Goal: Task Accomplishment & Management: Manage account settings

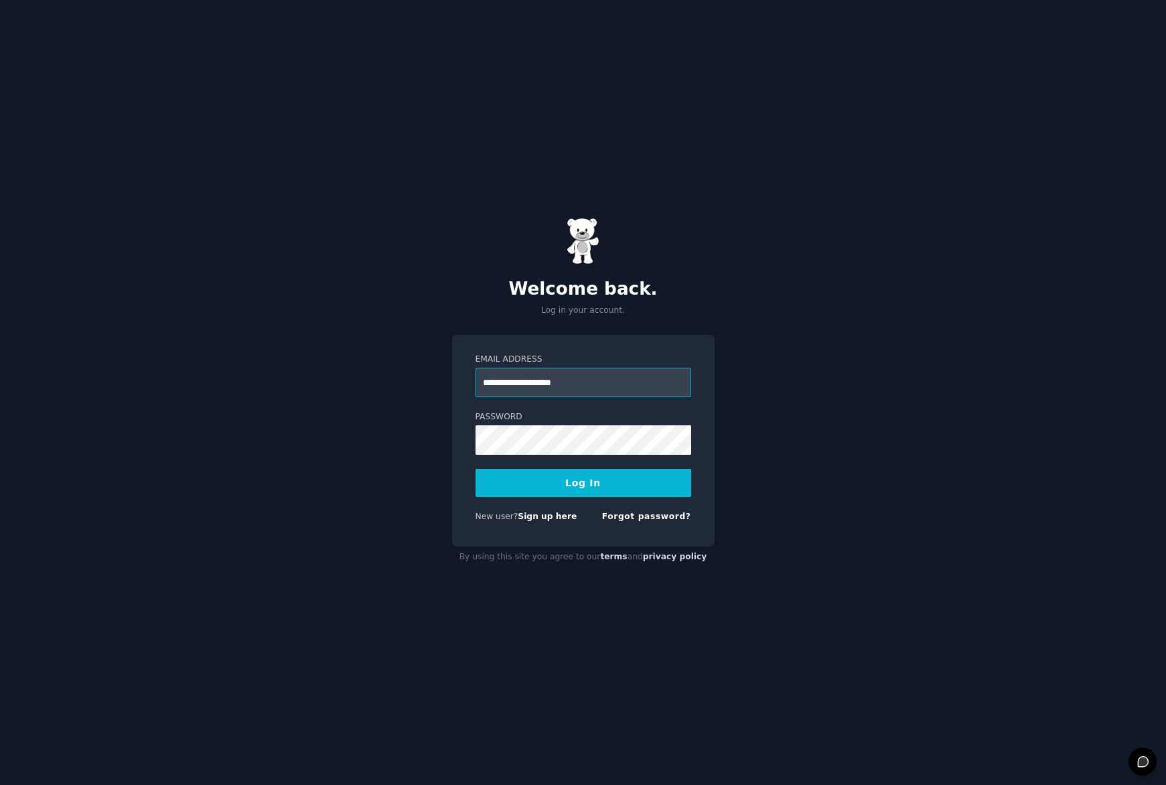
type input "**********"
click at [582, 490] on button "Log In" at bounding box center [583, 483] width 216 height 28
click at [922, 450] on div "**********" at bounding box center [583, 392] width 1166 height 785
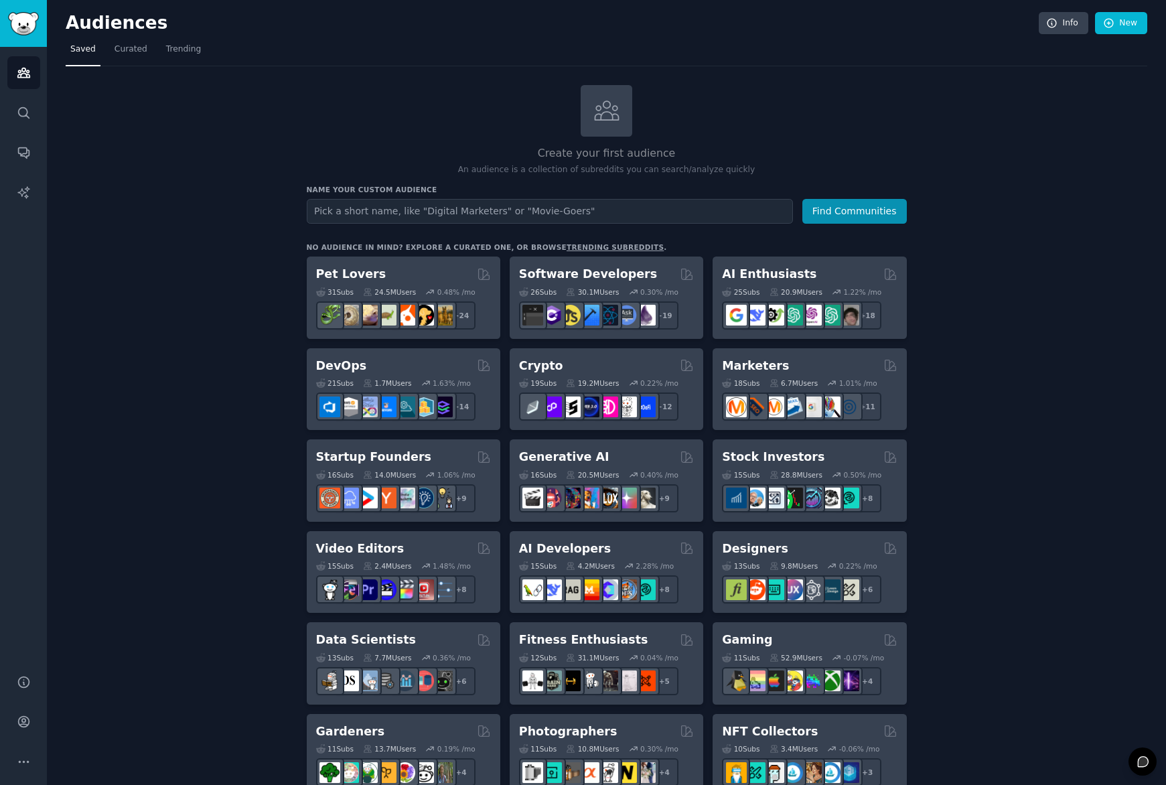
click at [25, 19] on img "Sidebar" at bounding box center [23, 23] width 31 height 23
click at [23, 27] on img "Sidebar" at bounding box center [23, 23] width 31 height 23
click at [312, 208] on input "text" at bounding box center [550, 211] width 486 height 25
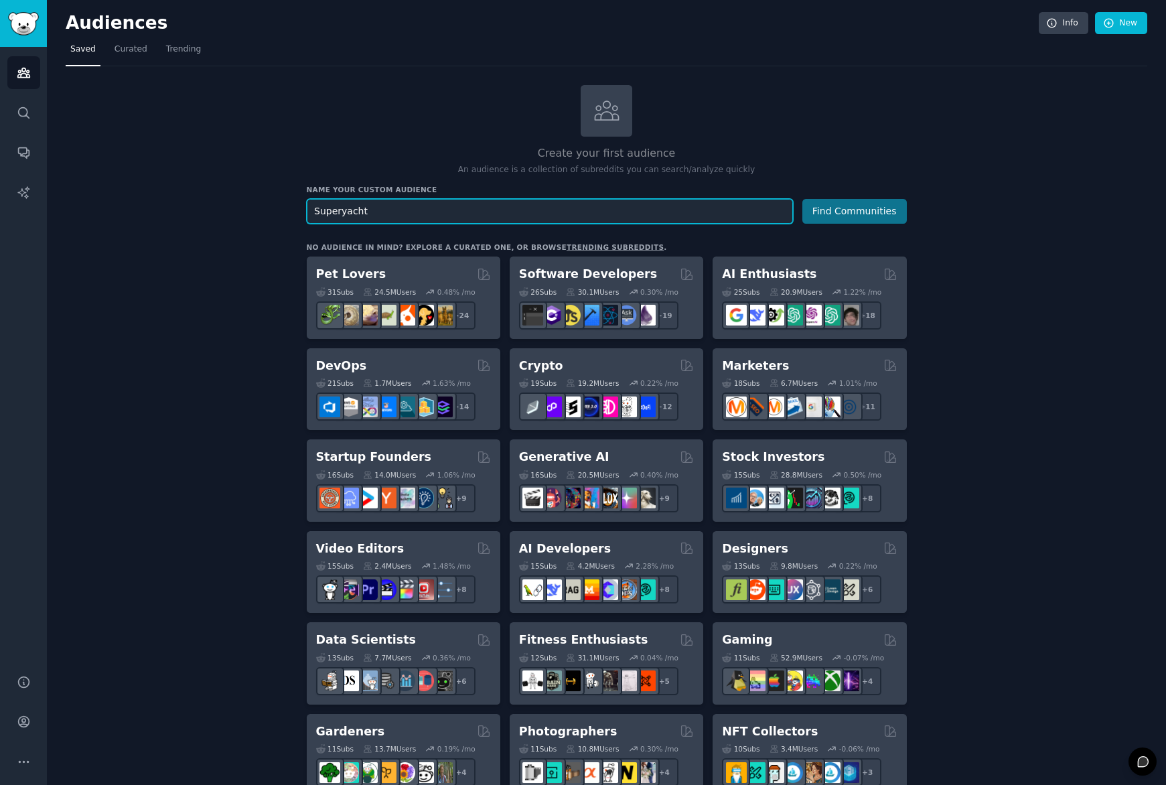
type input "Superyacht"
click at [874, 214] on button "Find Communities" at bounding box center [854, 211] width 104 height 25
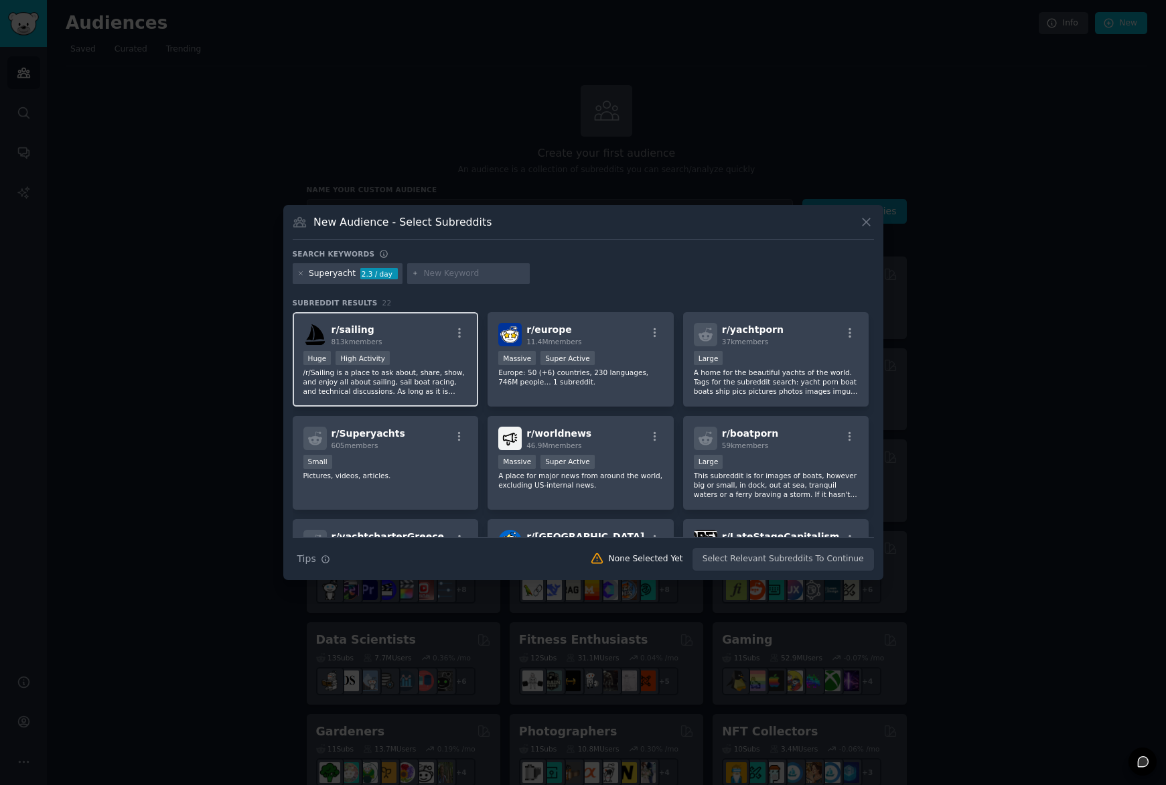
click at [378, 345] on span "813k members" at bounding box center [356, 342] width 51 height 8
click at [844, 558] on button "Create Audience" at bounding box center [830, 559] width 88 height 23
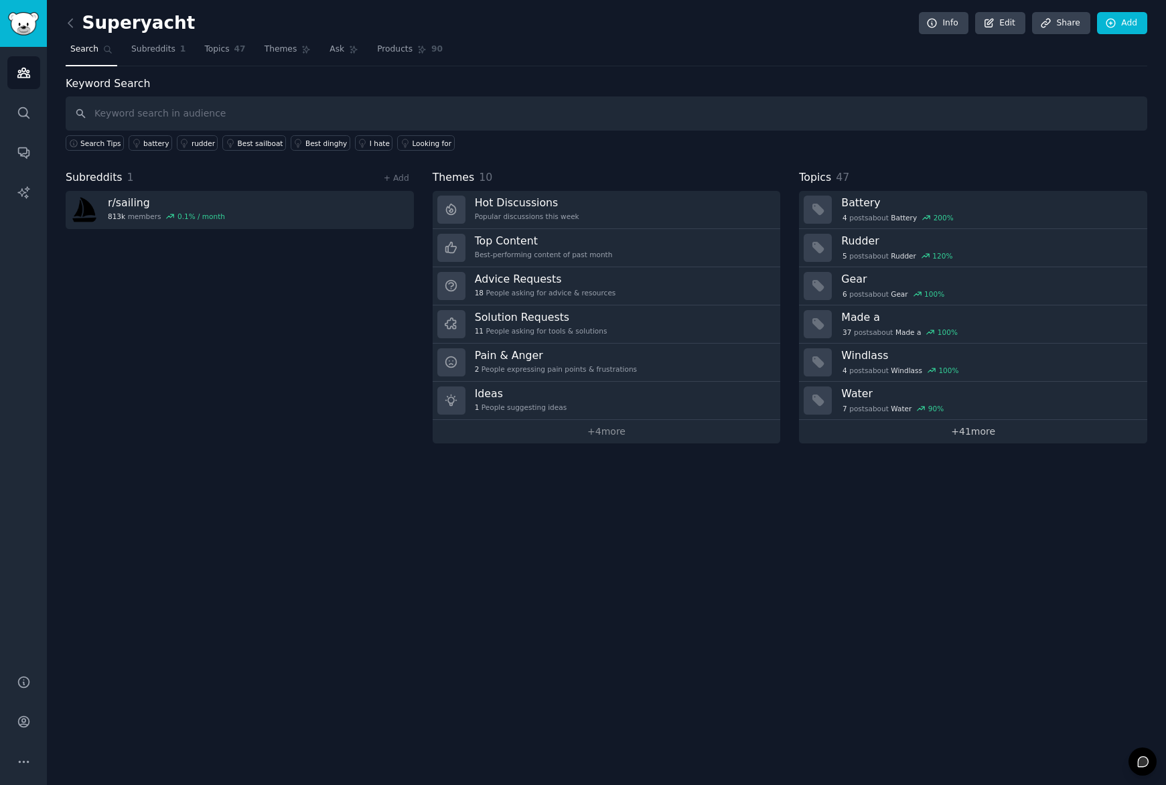
click at [981, 431] on link "+ 41 more" at bounding box center [973, 431] width 348 height 23
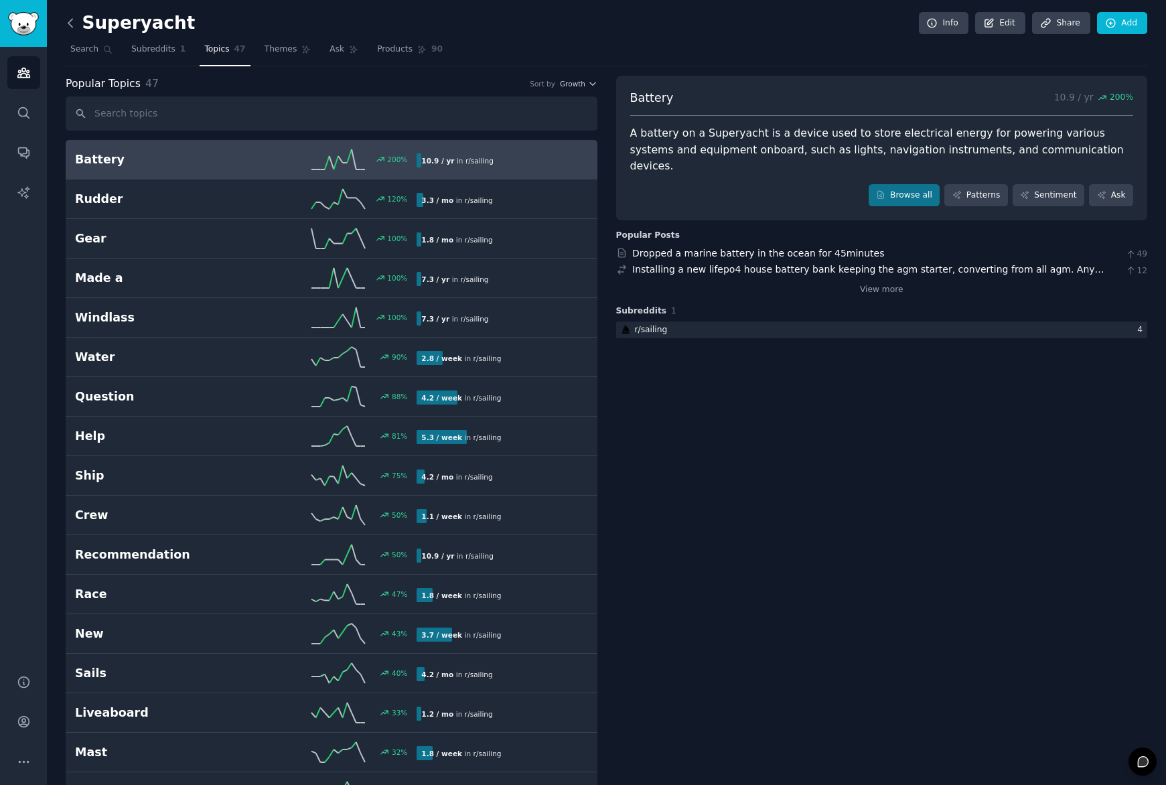
click at [67, 23] on icon at bounding box center [71, 23] width 14 height 14
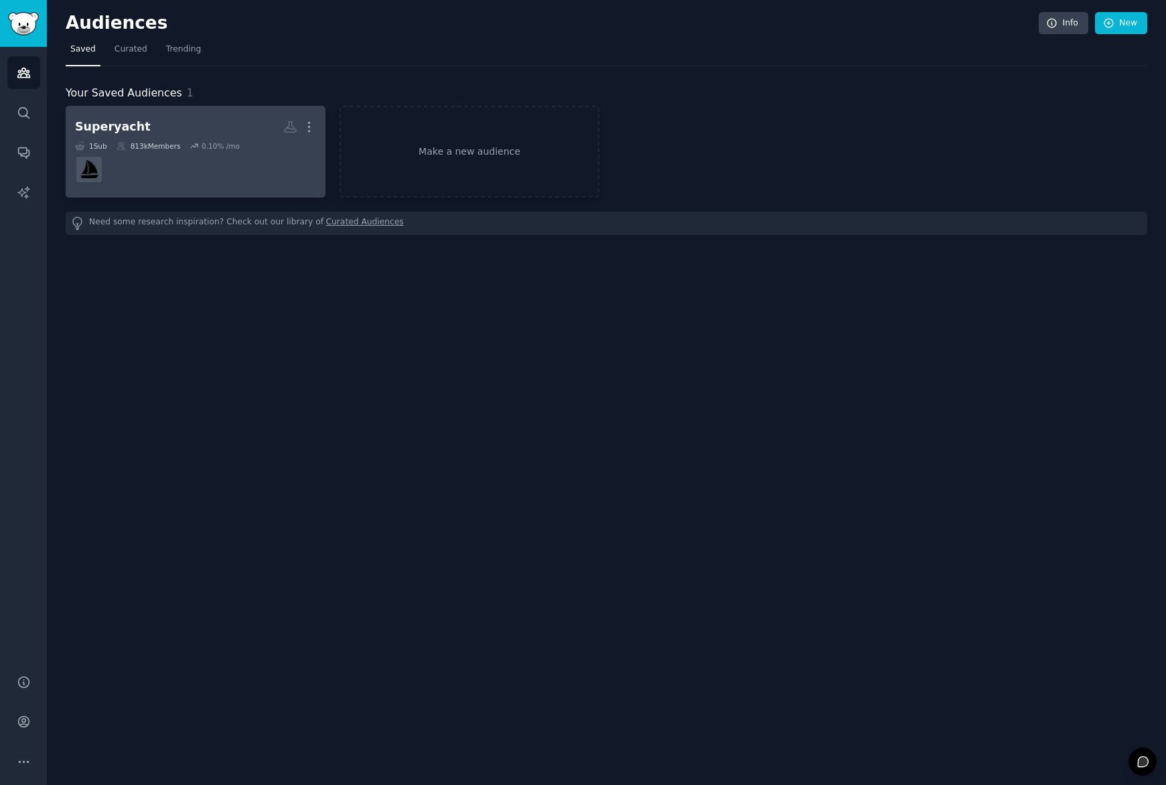
click at [161, 129] on h2 "Superyacht More" at bounding box center [195, 126] width 241 height 23
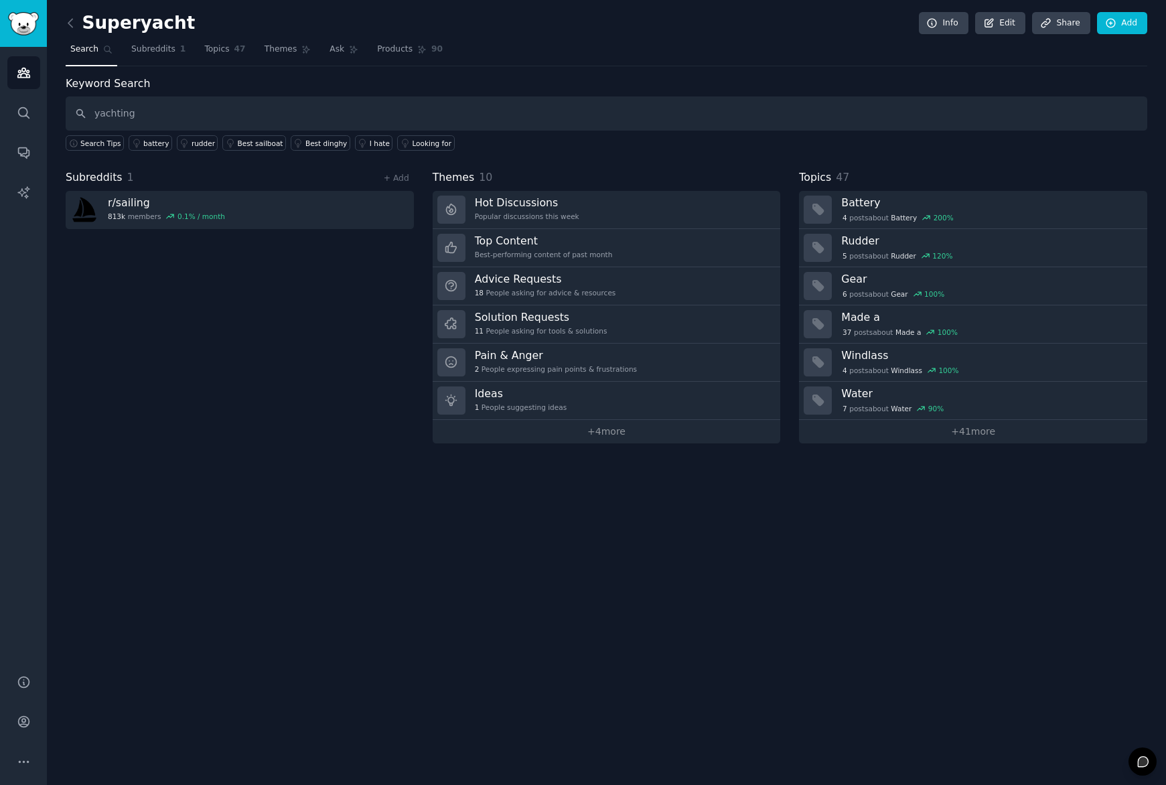
type input "yachting"
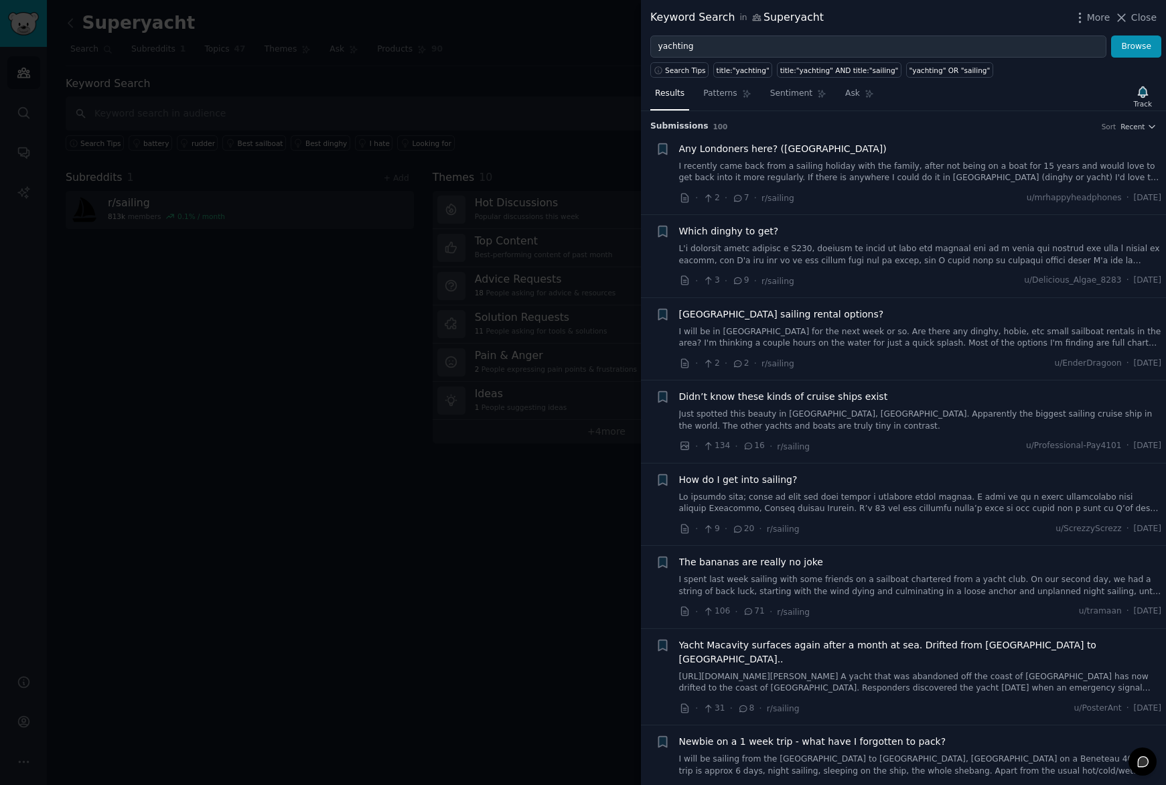
click at [252, 601] on div at bounding box center [583, 392] width 1166 height 785
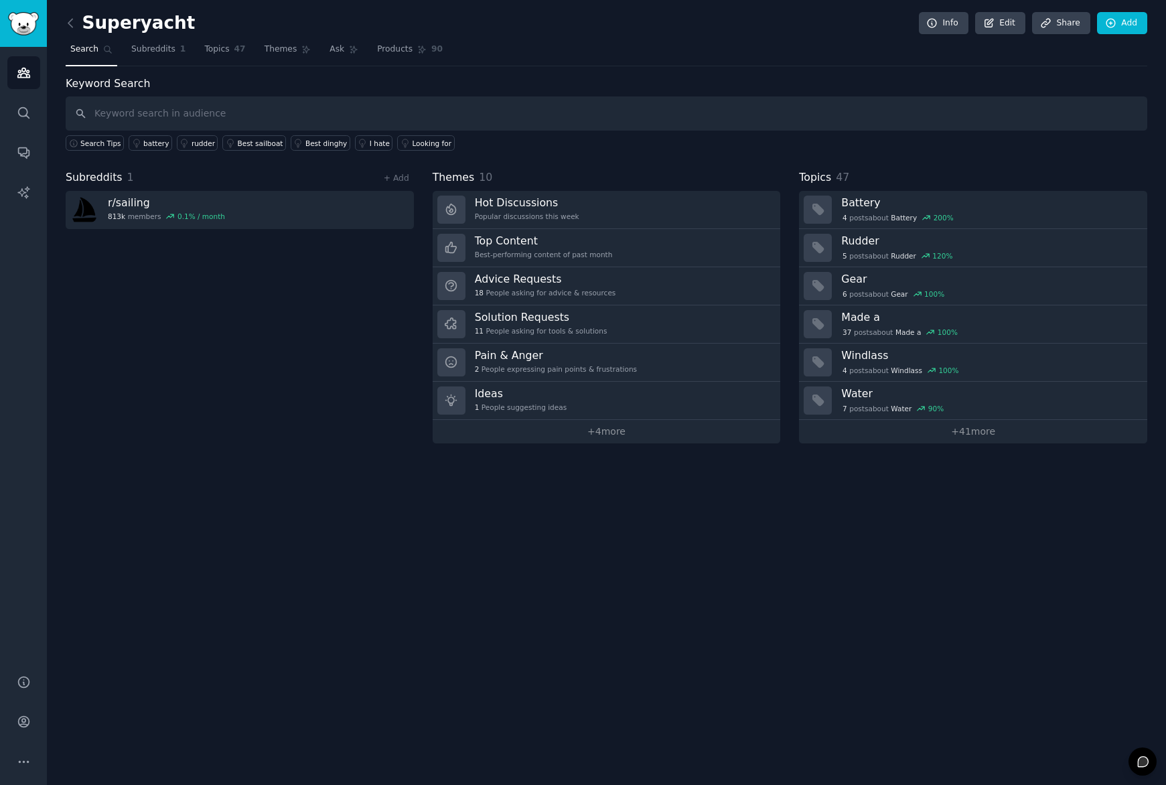
click at [171, 263] on div "Subreddits 1 + Add r/ sailing 813k members 0.1 % / month" at bounding box center [240, 306] width 348 height 274
click at [147, 45] on span "Subreddits" at bounding box center [153, 50] width 44 height 12
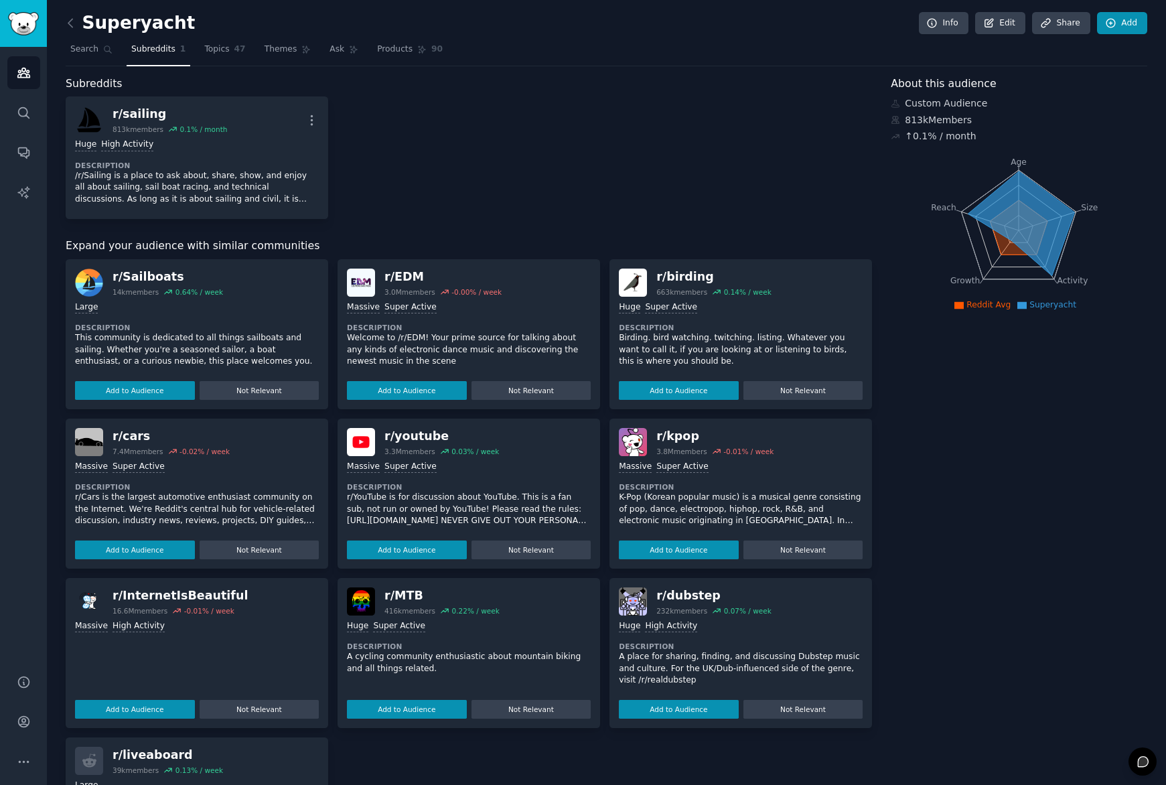
click at [1128, 16] on link "Add" at bounding box center [1122, 23] width 50 height 23
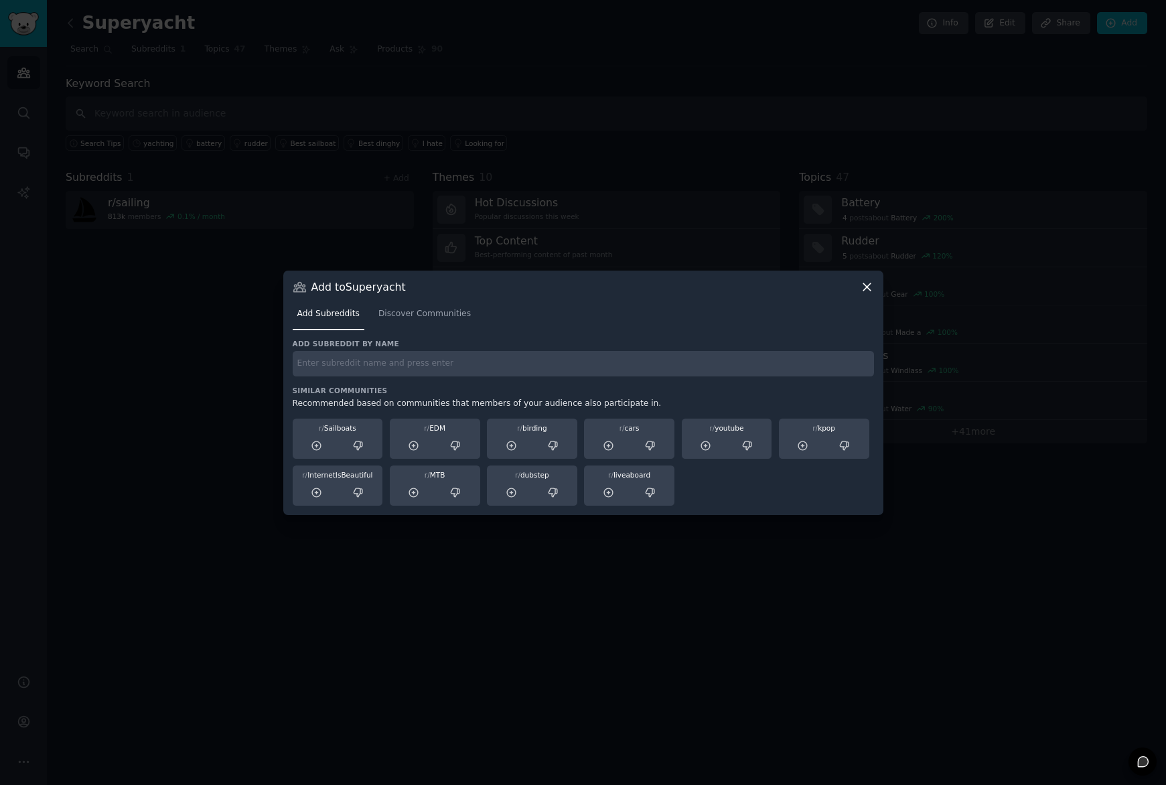
click at [441, 364] on input "text" at bounding box center [583, 364] width 581 height 26
type input "Superyacht"
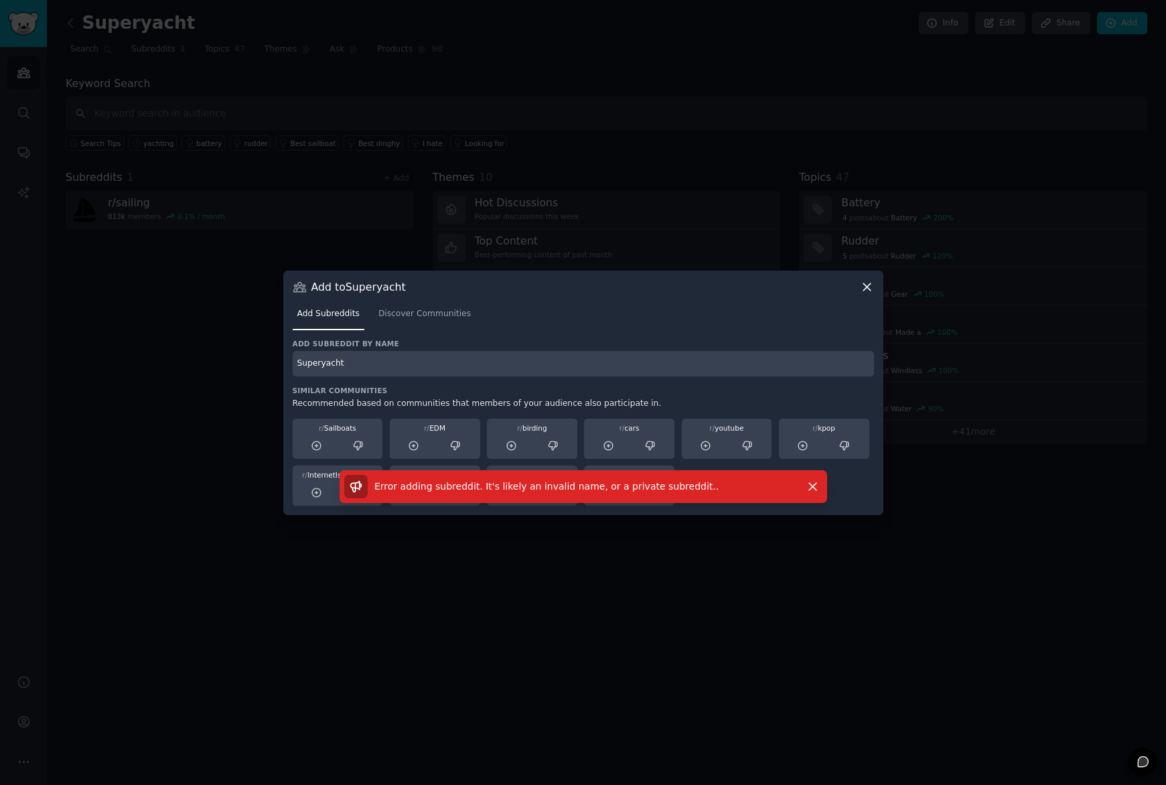
click at [431, 368] on input "Superyacht" at bounding box center [583, 364] width 581 height 26
click at [439, 321] on link "Discover Communities" at bounding box center [425, 316] width 102 height 27
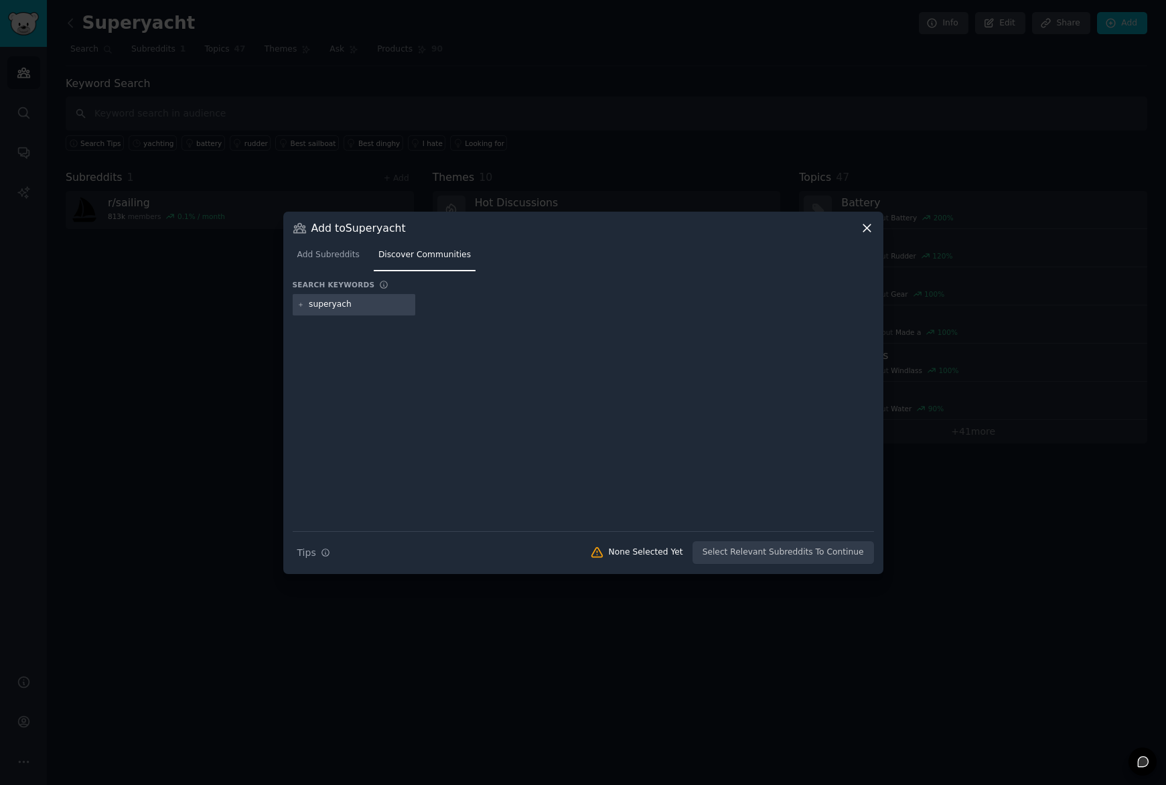
type input "superyacht"
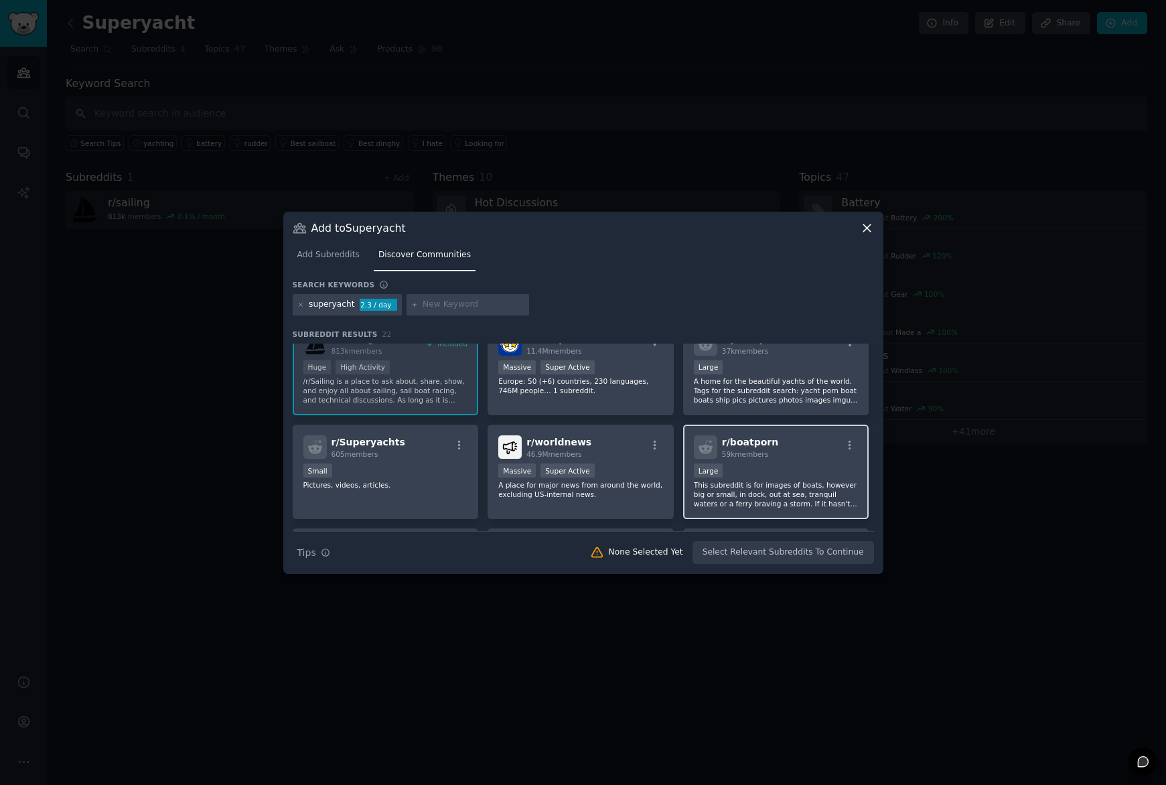
scroll to position [27, 0]
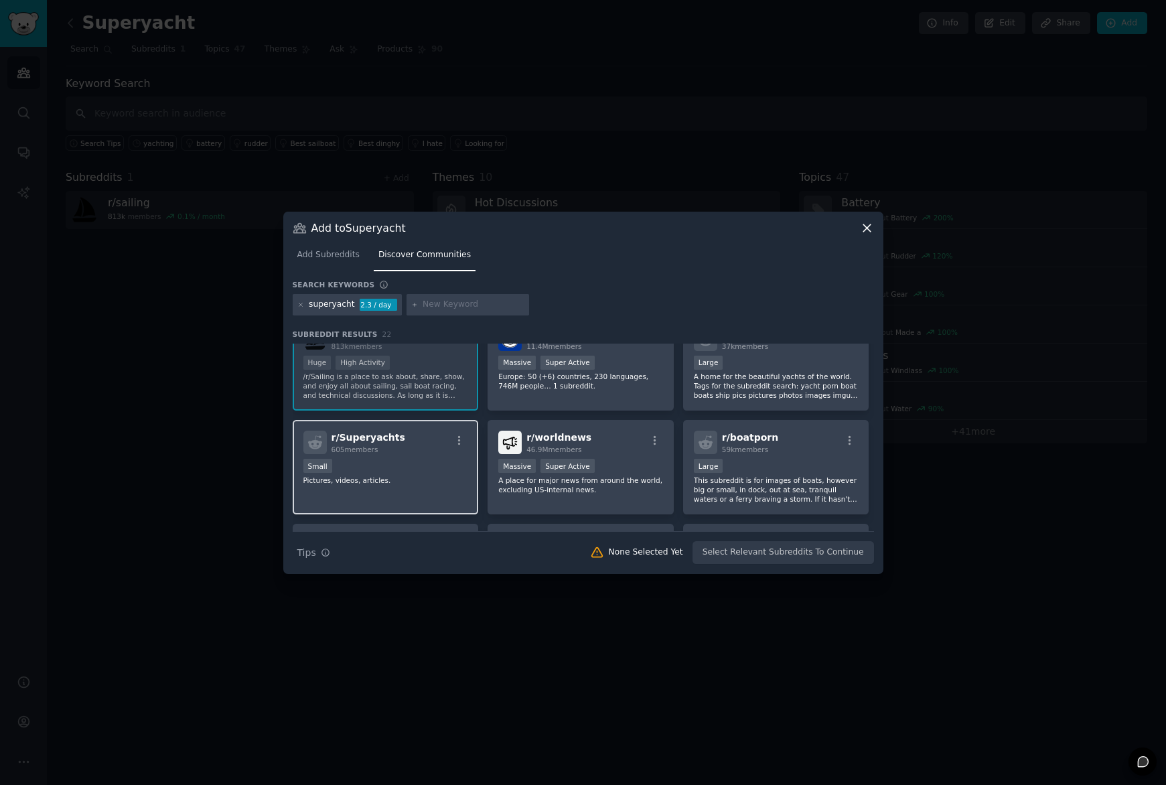
click at [422, 463] on div "Small" at bounding box center [385, 467] width 165 height 17
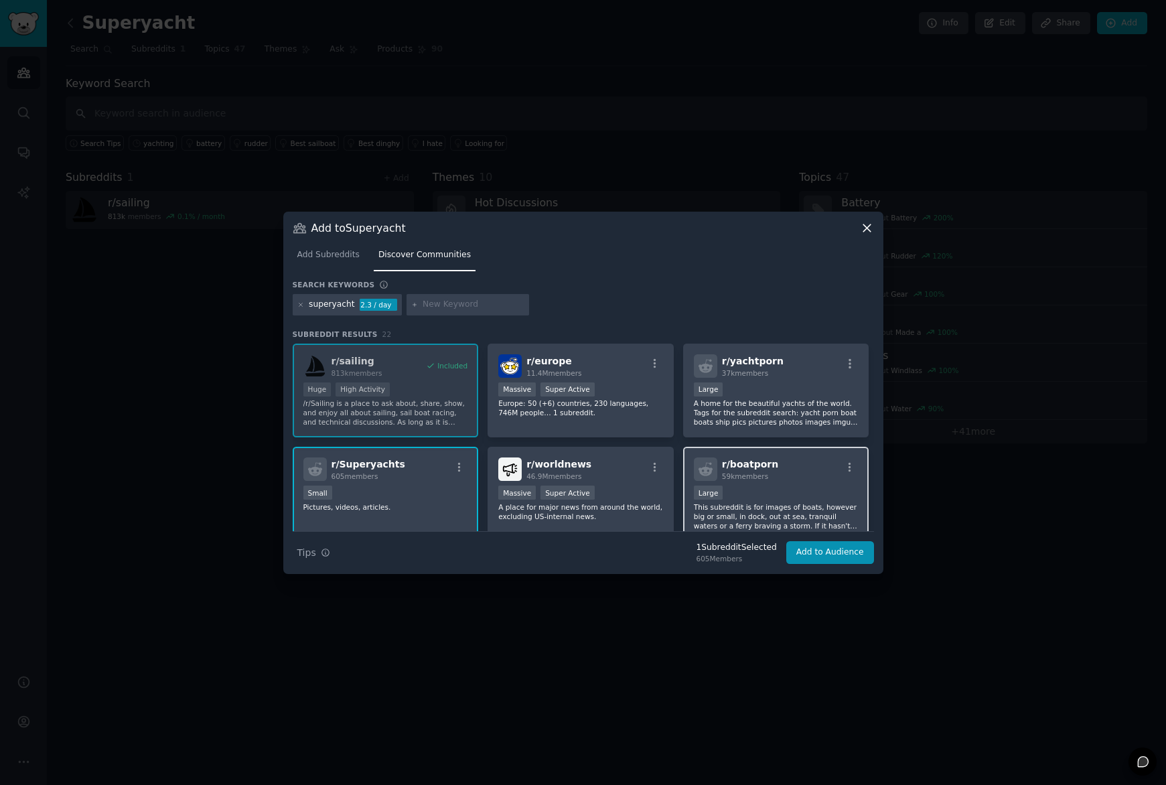
scroll to position [0, 0]
click at [814, 406] on p "A home for the beautiful yachts of the world. Tags for the subreddit search: ya…" at bounding box center [776, 412] width 165 height 28
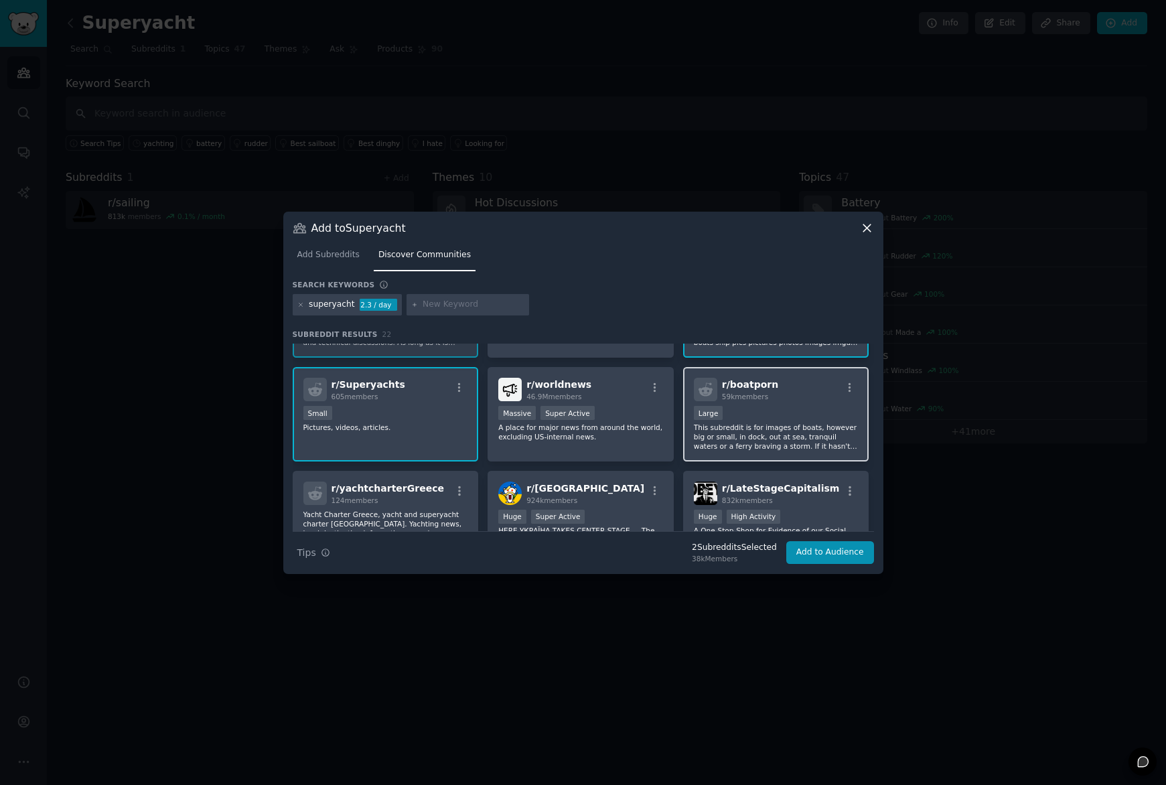
scroll to position [84, 0]
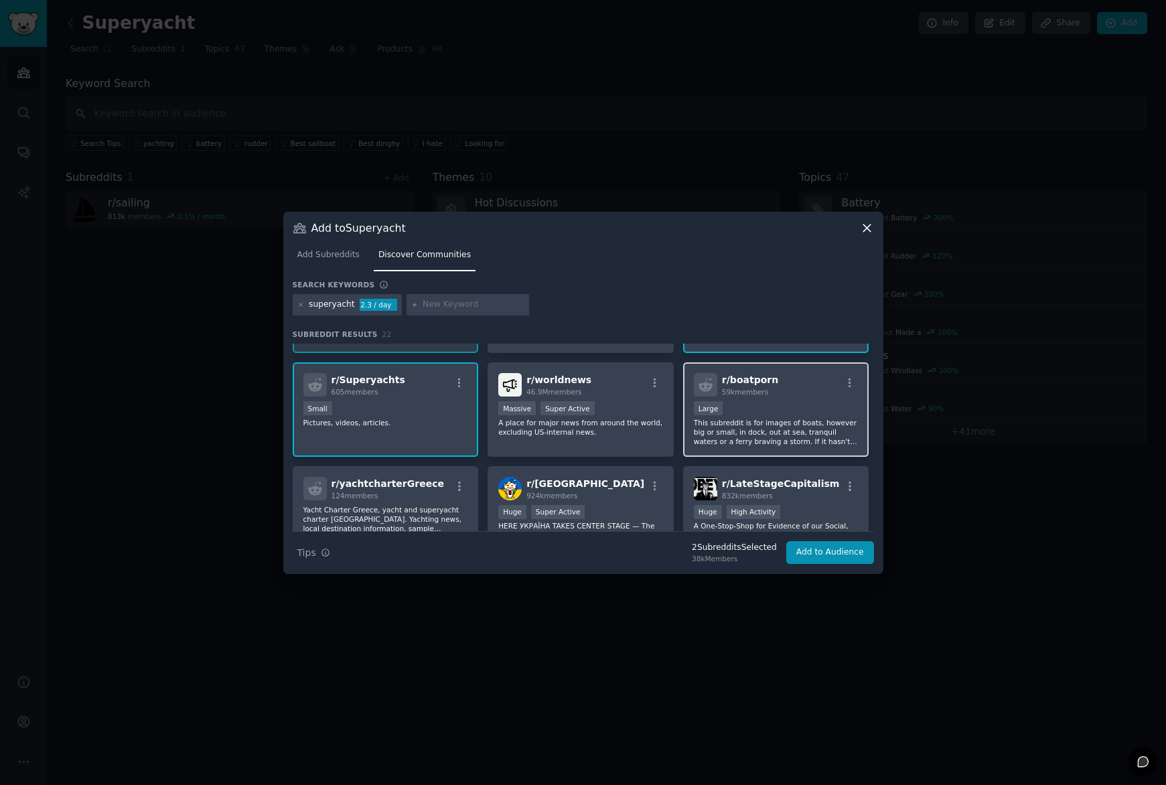
click at [812, 414] on div "10,000 - 100,000 members Large" at bounding box center [776, 409] width 165 height 17
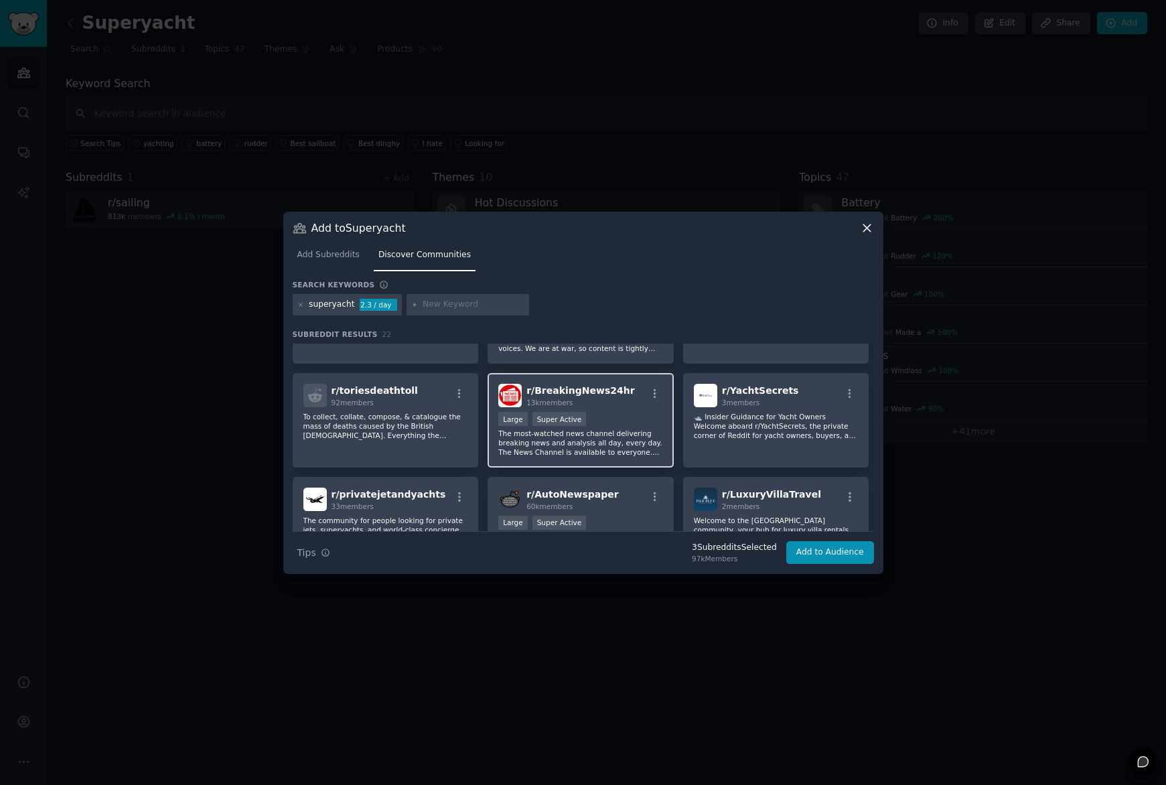
scroll to position [280, 0]
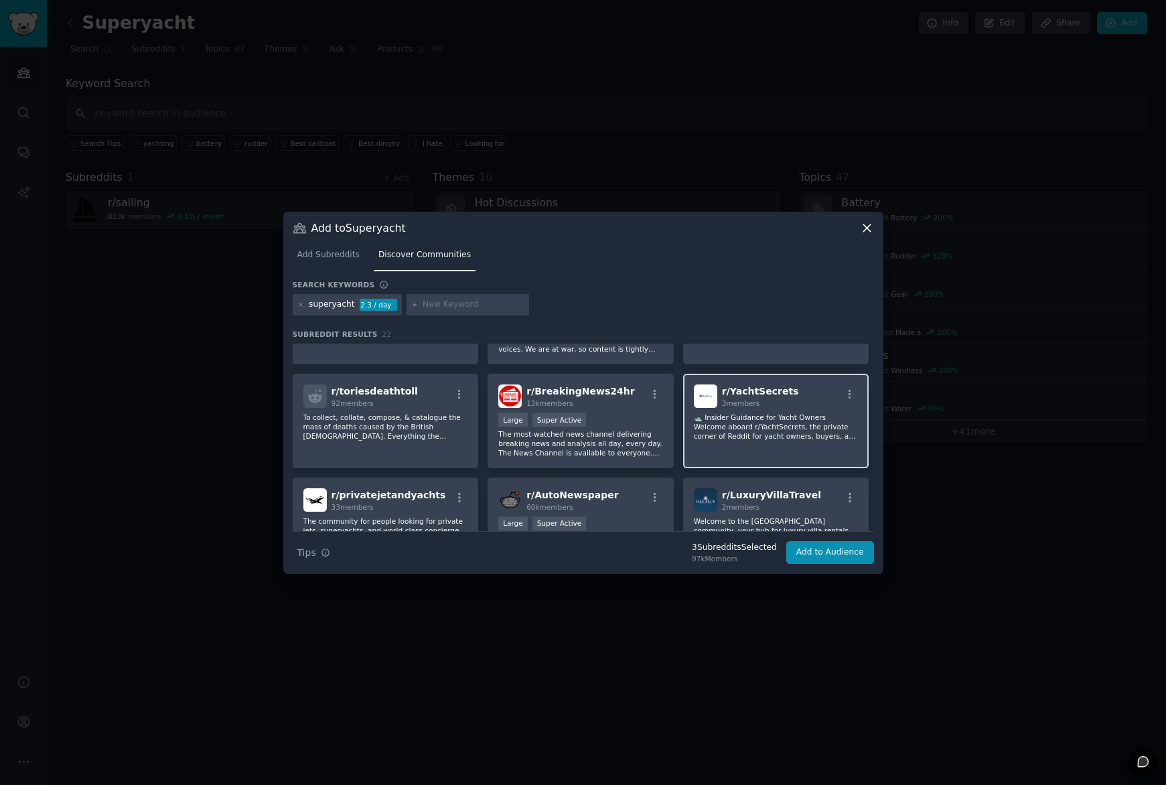
click at [806, 421] on p "🛥️ Insider Guidance for Yacht Owners Welcome aboard r/YachtSecrets, the private…" at bounding box center [776, 427] width 165 height 28
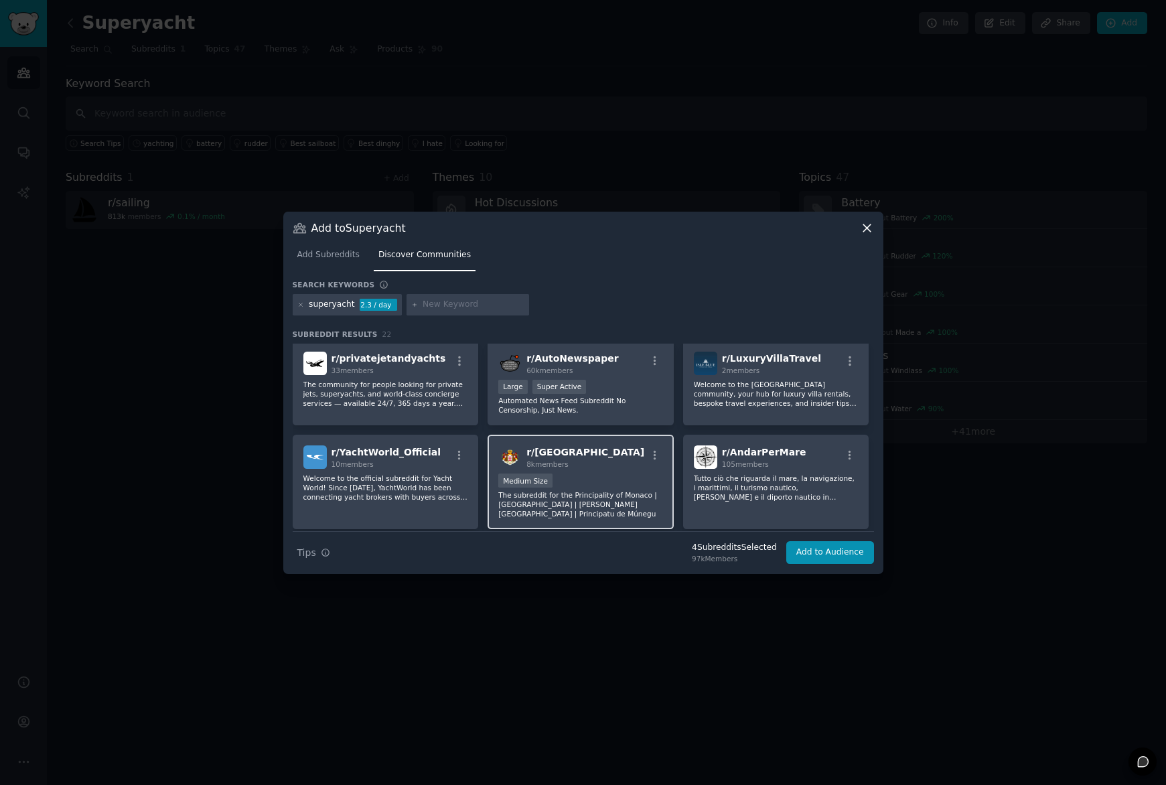
scroll to position [425, 0]
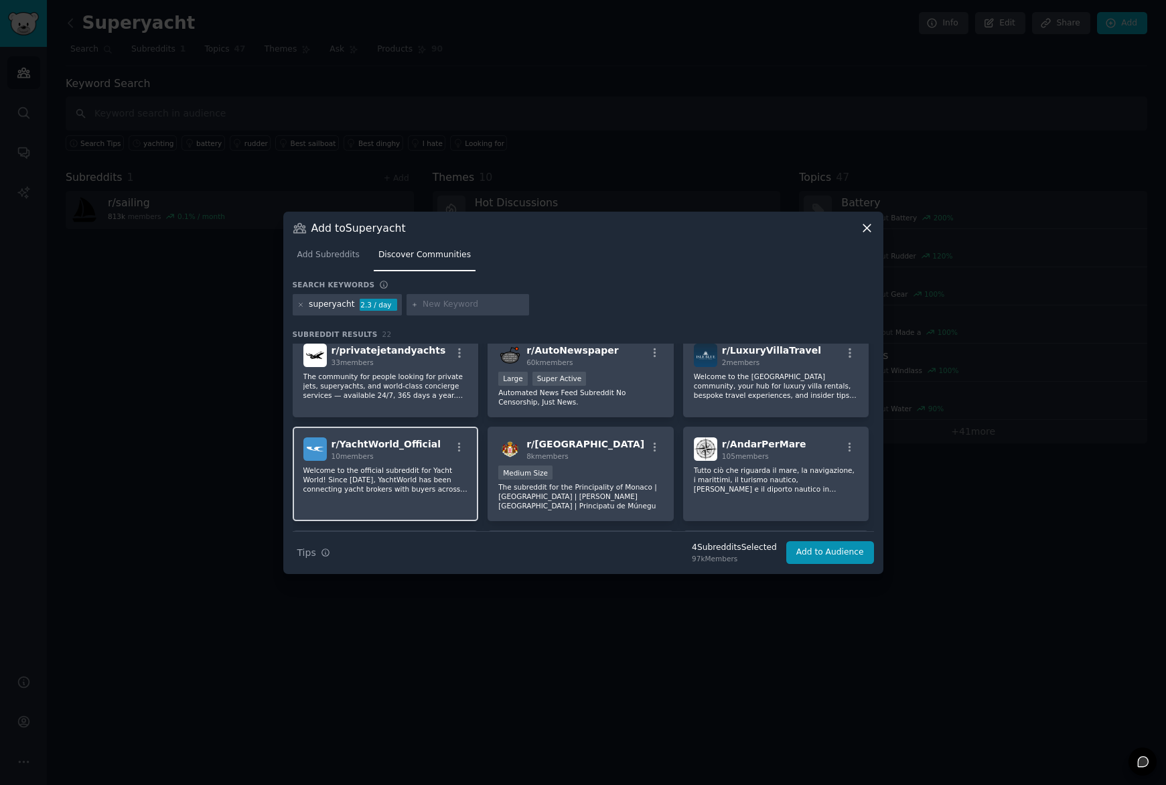
click at [417, 479] on p "Welcome to the official subreddit for Yacht World! Since [DATE], YachtWorld has…" at bounding box center [385, 479] width 165 height 28
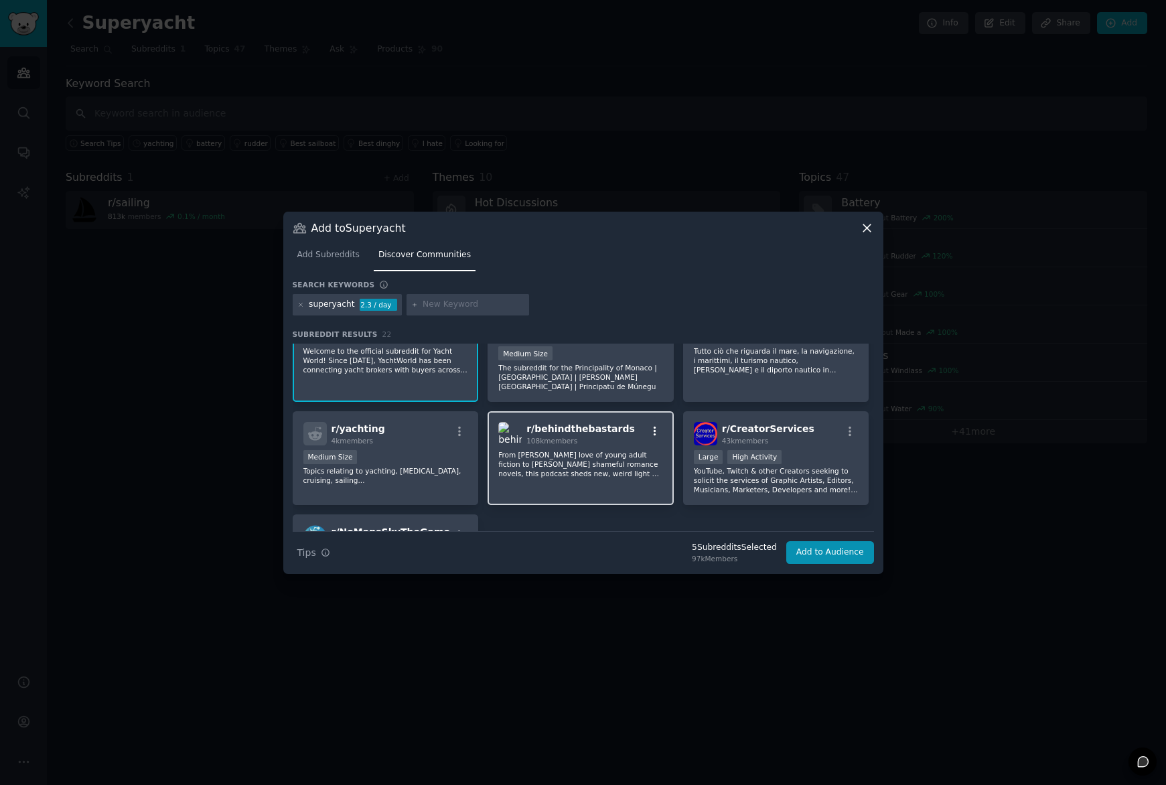
scroll to position [570, 0]
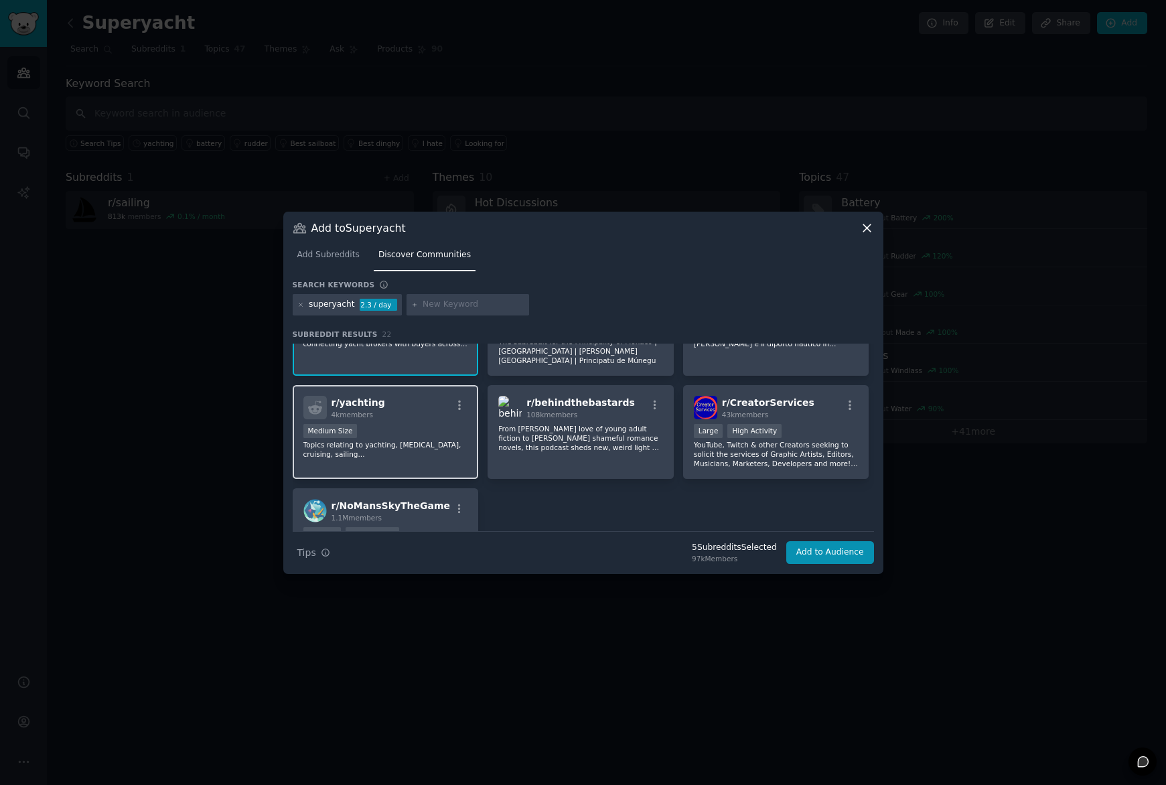
click at [388, 431] on div "Medium Size" at bounding box center [385, 432] width 165 height 17
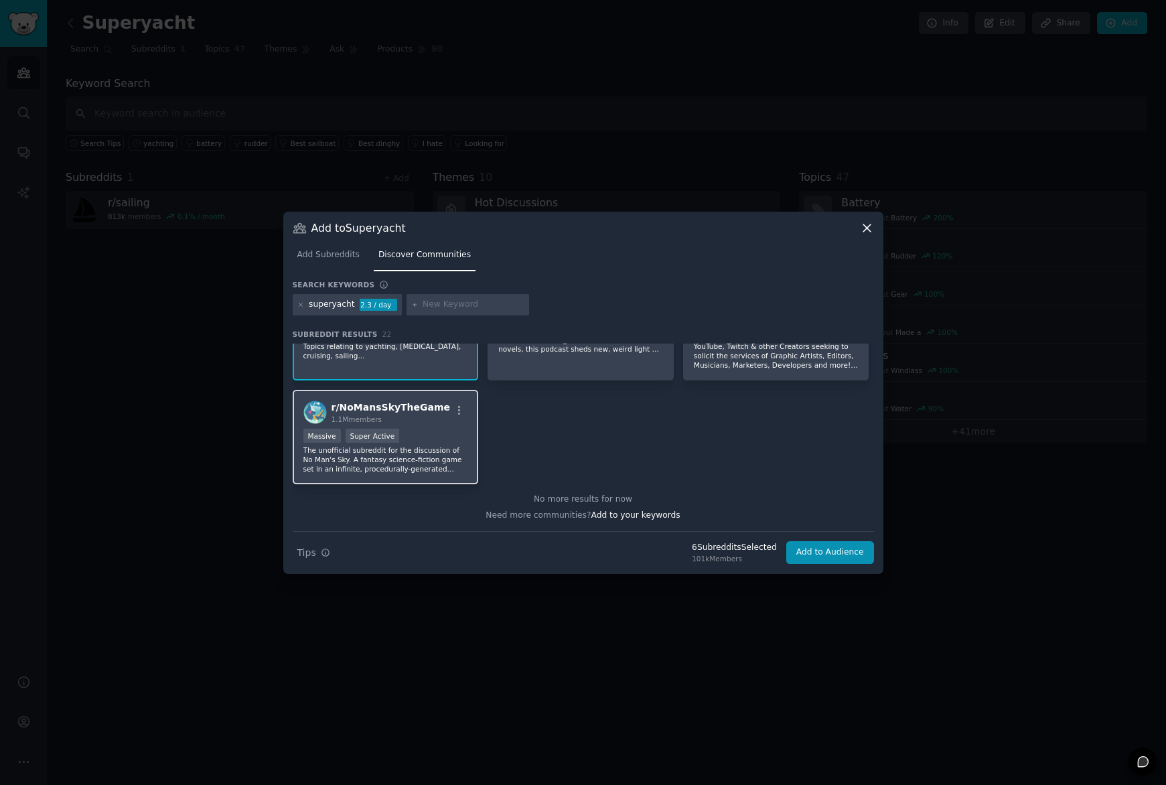
scroll to position [668, 0]
click at [847, 552] on button "Add to Audience" at bounding box center [830, 552] width 88 height 23
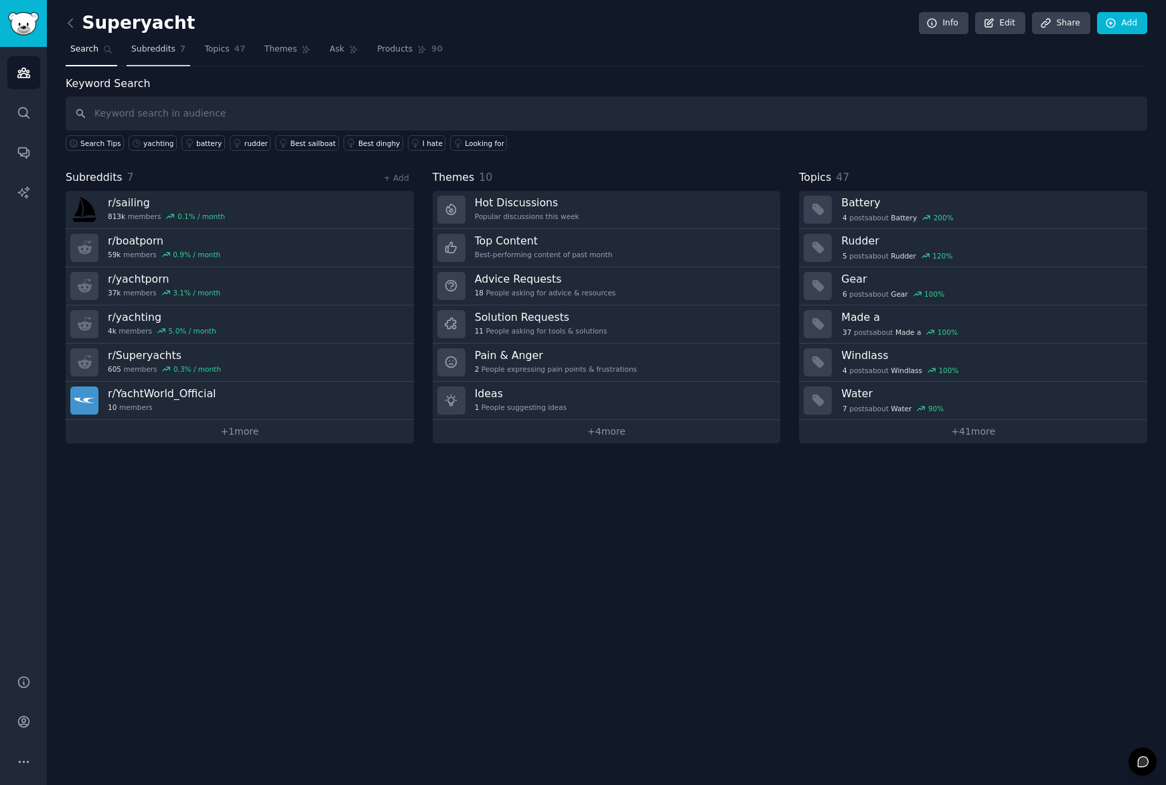
click at [147, 44] on span "Subreddits" at bounding box center [153, 50] width 44 height 12
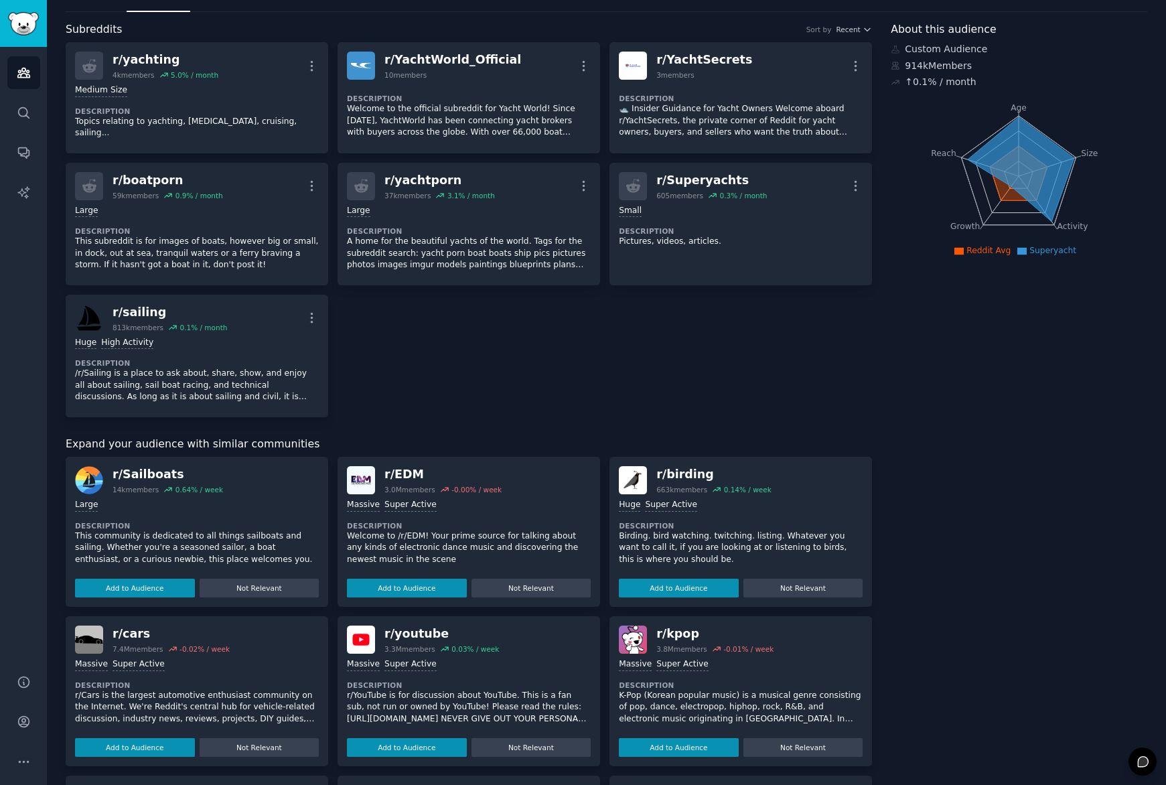
scroll to position [65, 0]
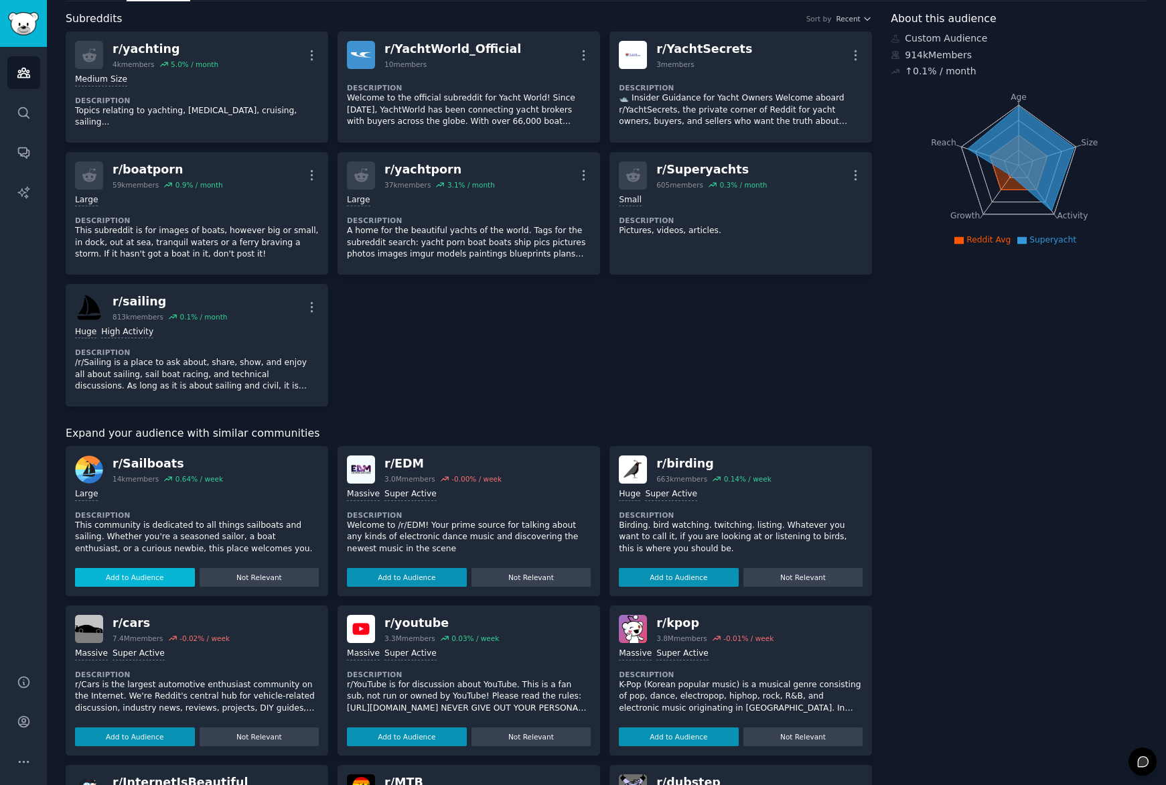
click at [146, 572] on button "Add to Audience" at bounding box center [135, 577] width 120 height 19
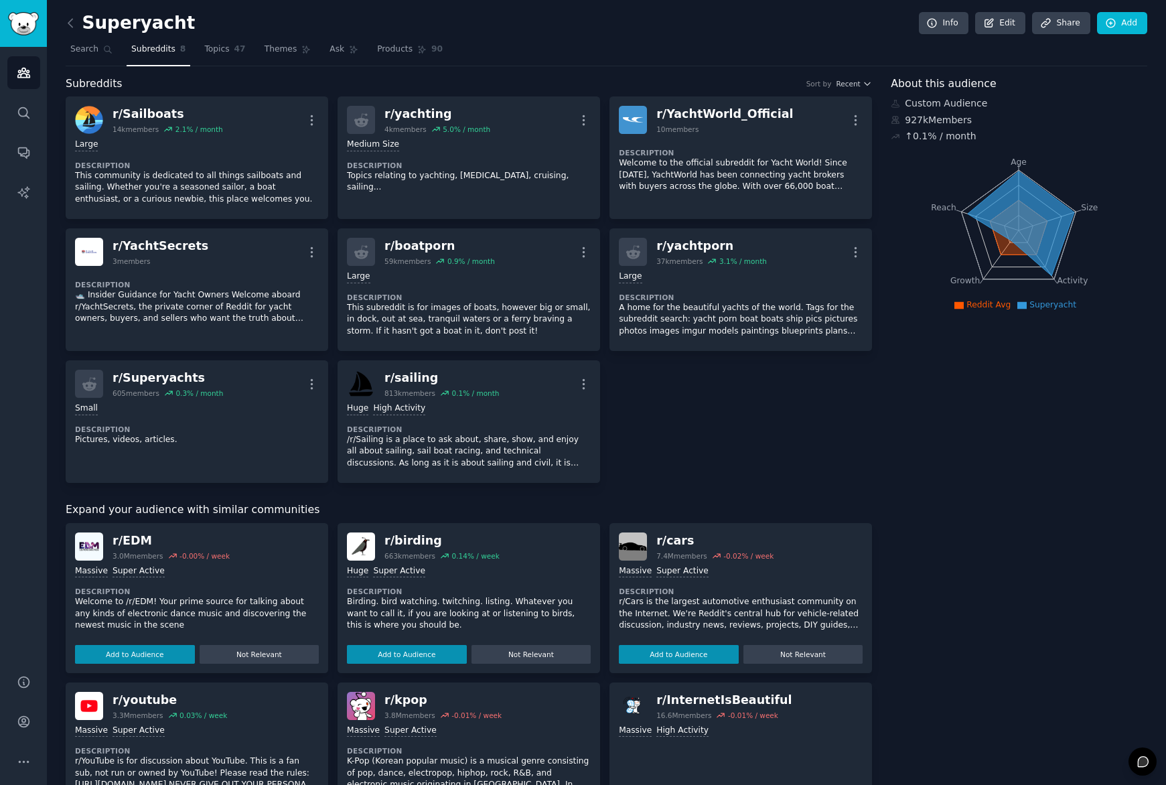
scroll to position [0, 0]
click at [219, 51] on span "Topics" at bounding box center [216, 50] width 25 height 12
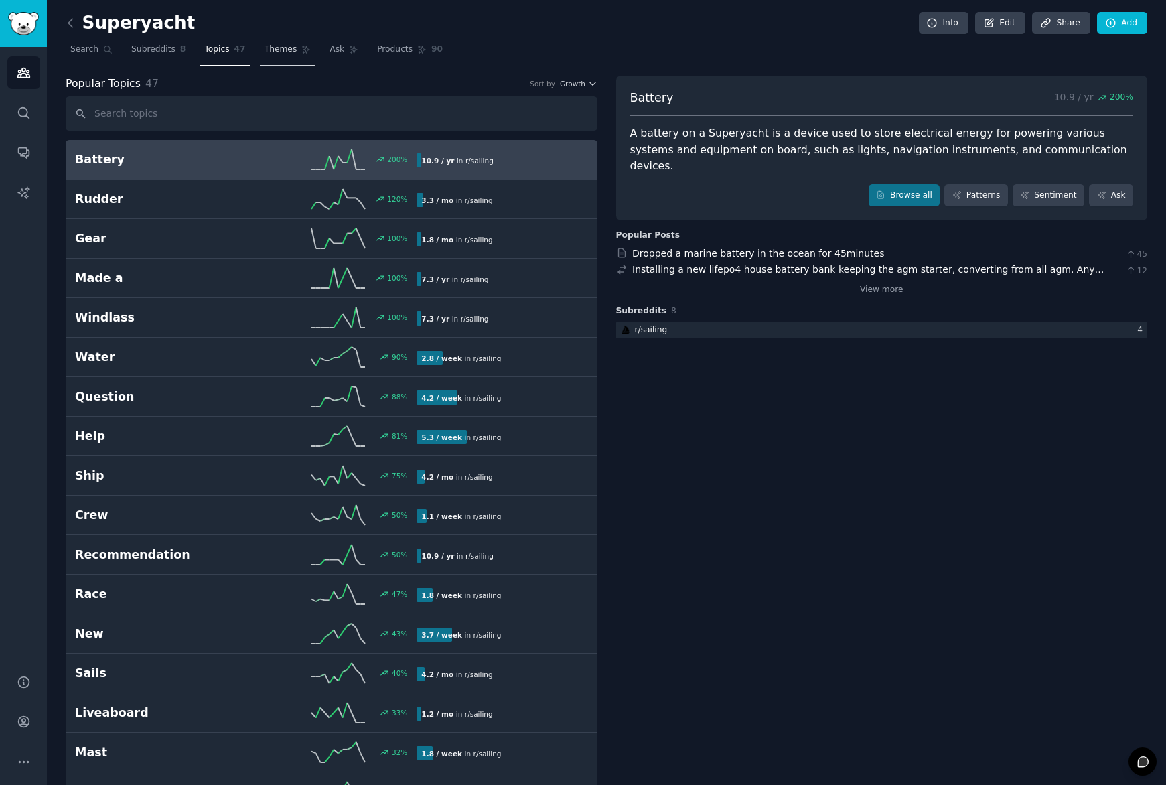
click at [277, 55] on link "Themes" at bounding box center [288, 52] width 56 height 27
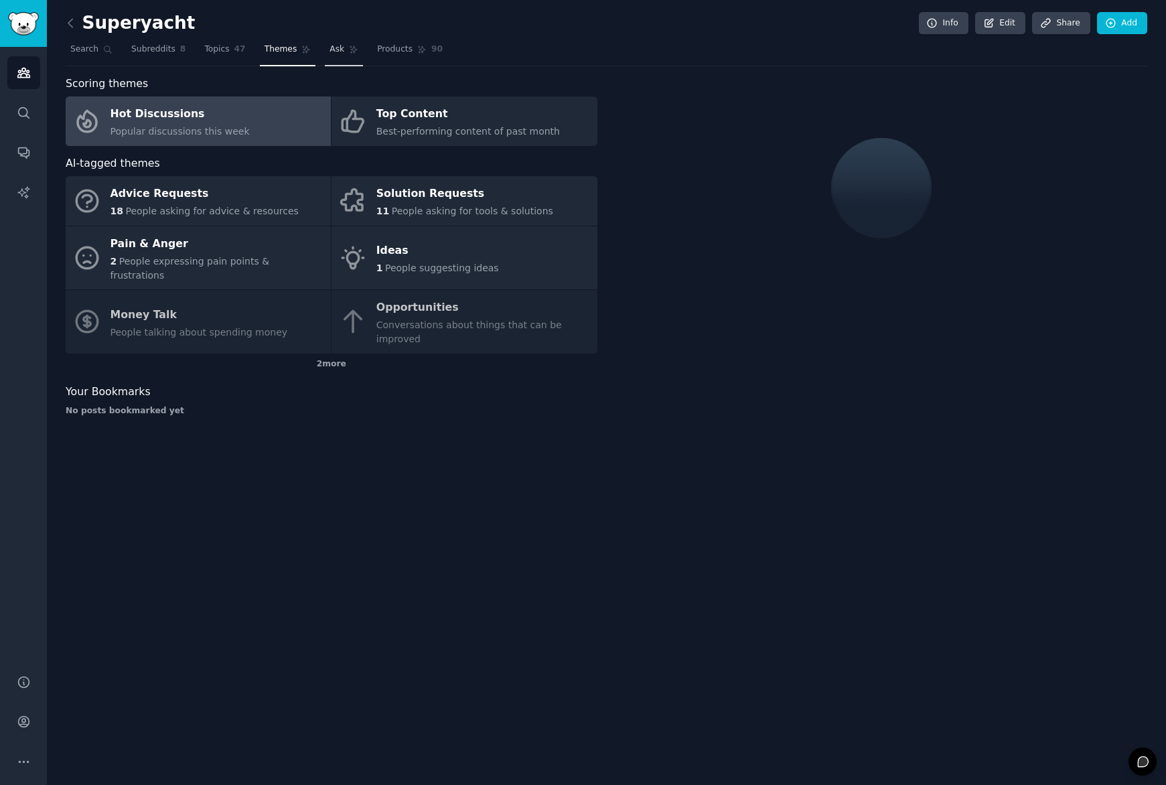
click at [333, 49] on span "Ask" at bounding box center [336, 50] width 15 height 12
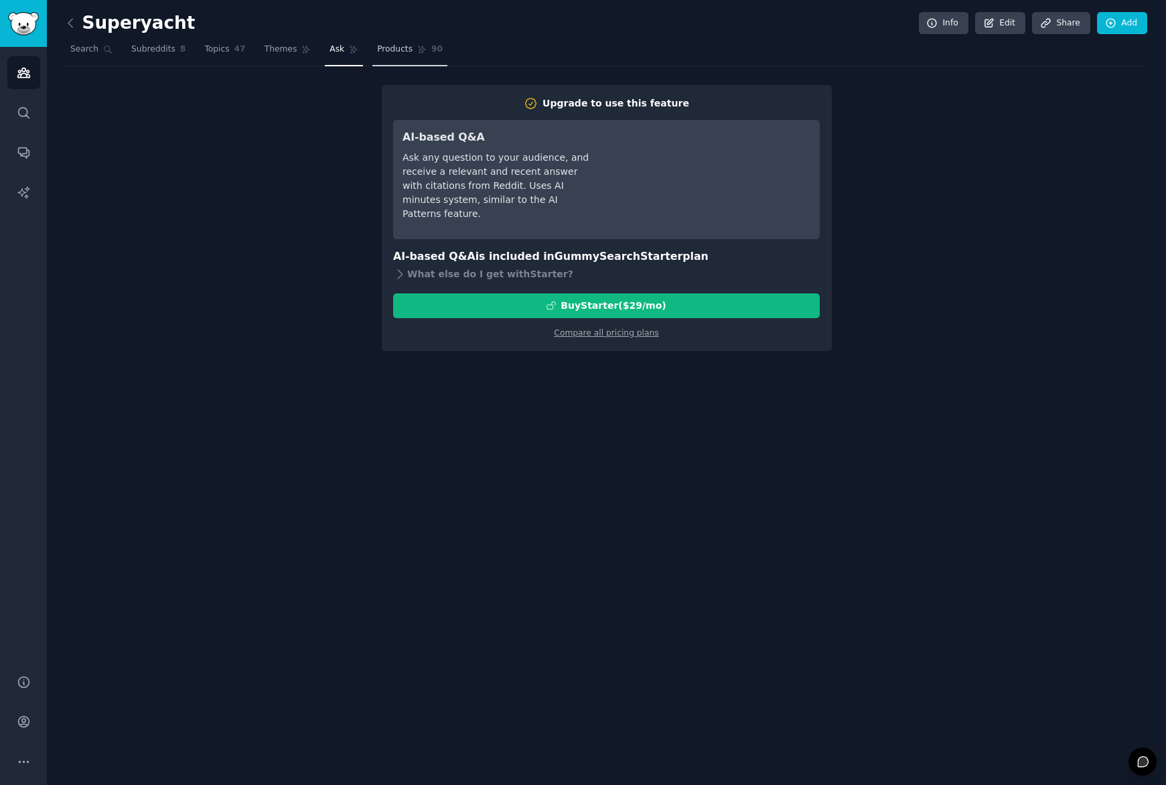
click at [388, 42] on link "Products 90" at bounding box center [409, 52] width 75 height 27
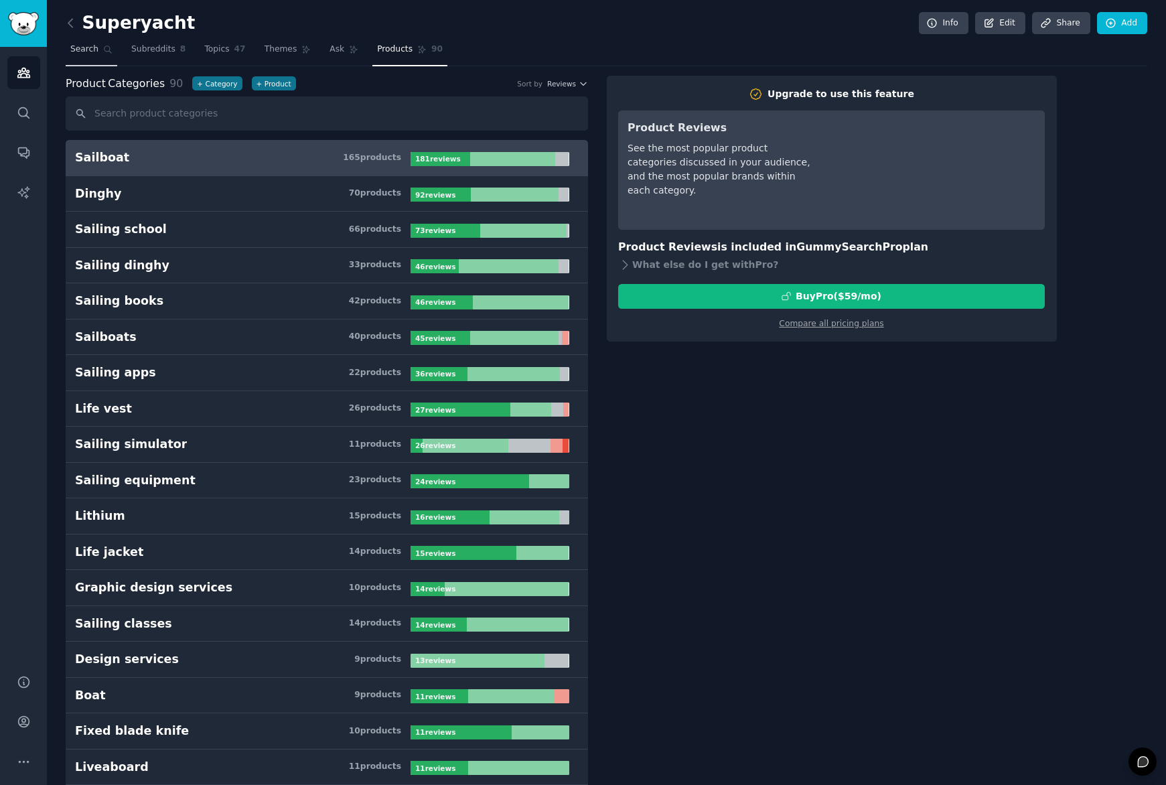
click at [72, 50] on span "Search" at bounding box center [84, 50] width 28 height 12
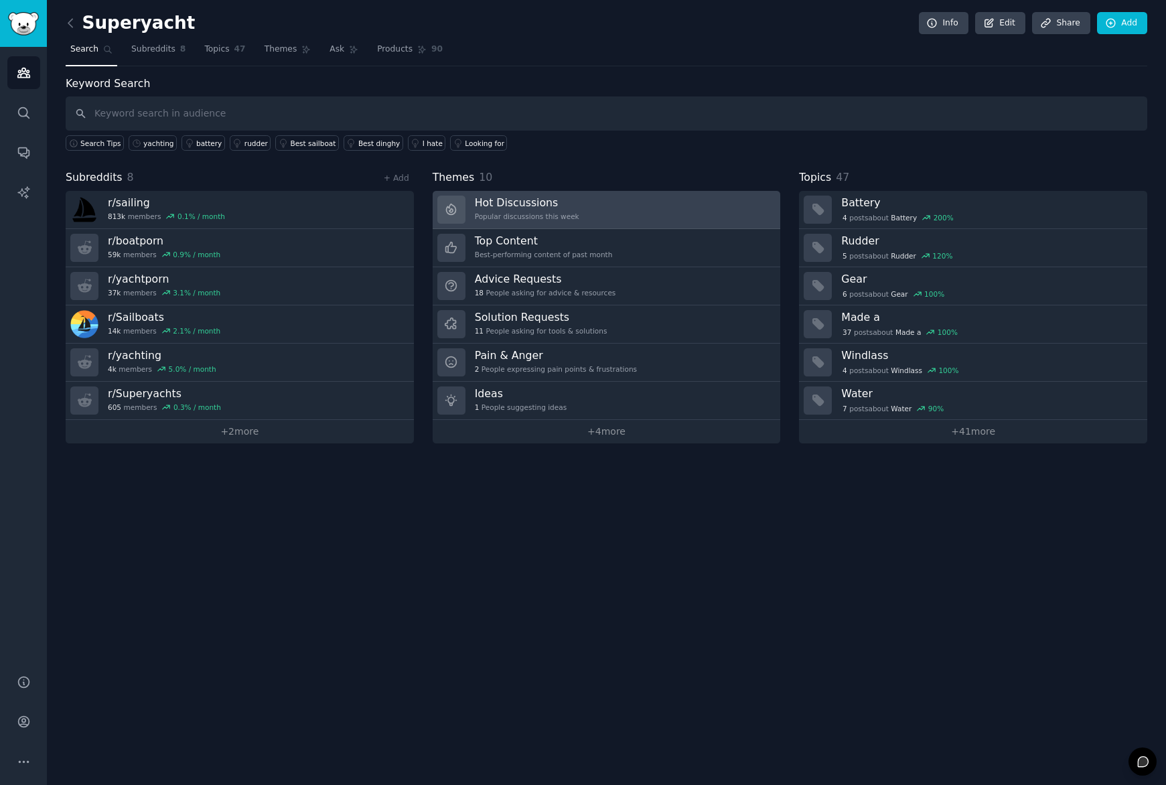
click at [497, 199] on h3 "Hot Discussions" at bounding box center [527, 203] width 104 height 14
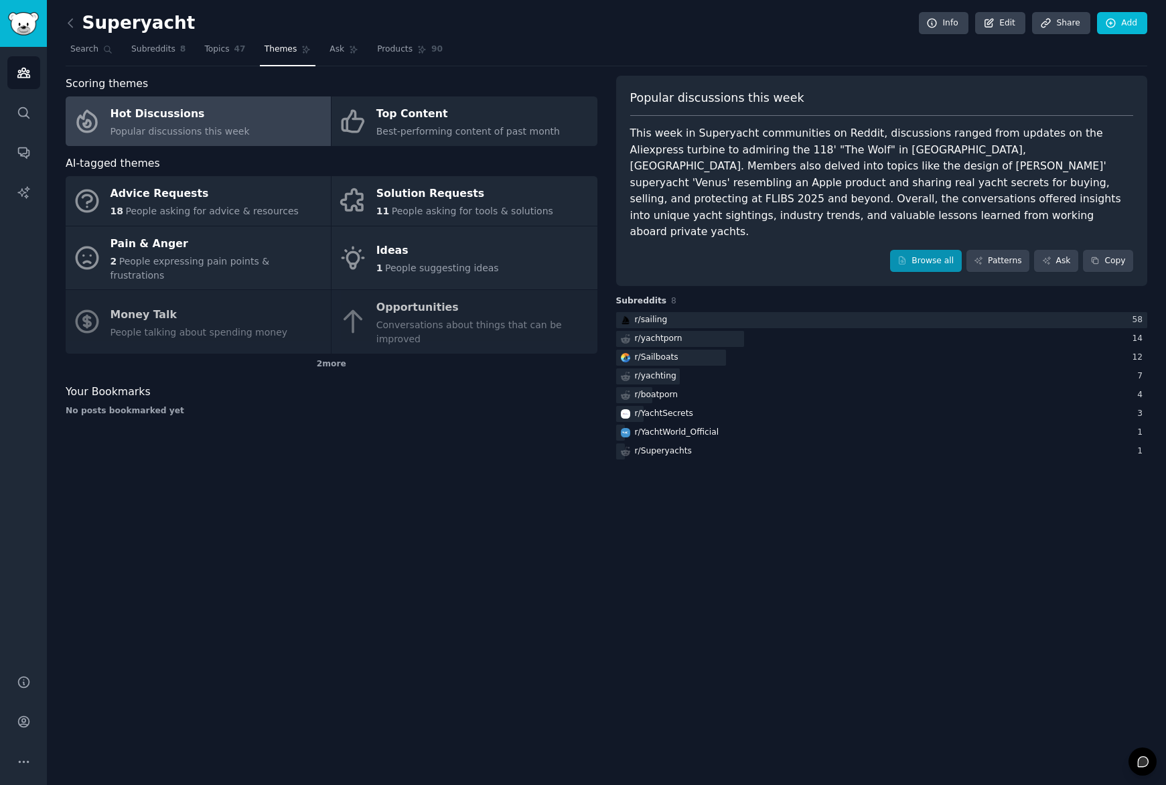
click at [922, 250] on link "Browse all" at bounding box center [926, 261] width 72 height 23
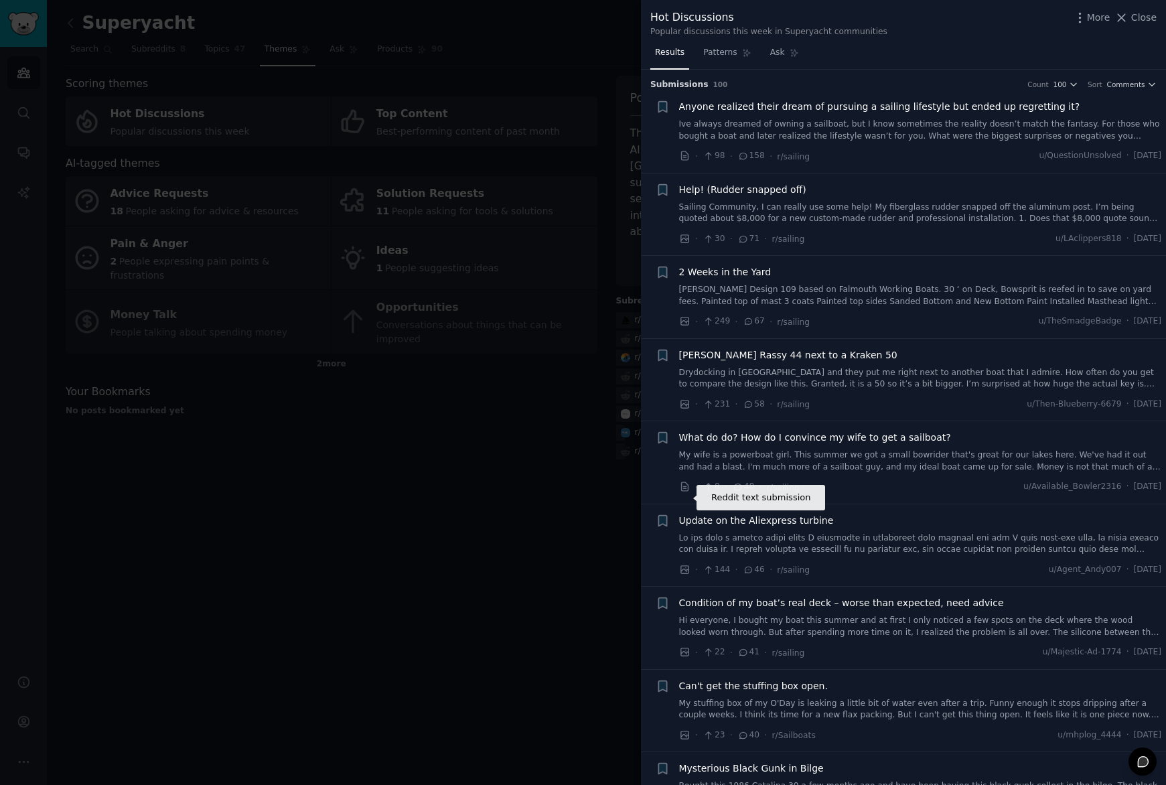
scroll to position [-1, 0]
click at [465, 479] on div at bounding box center [583, 392] width 1166 height 785
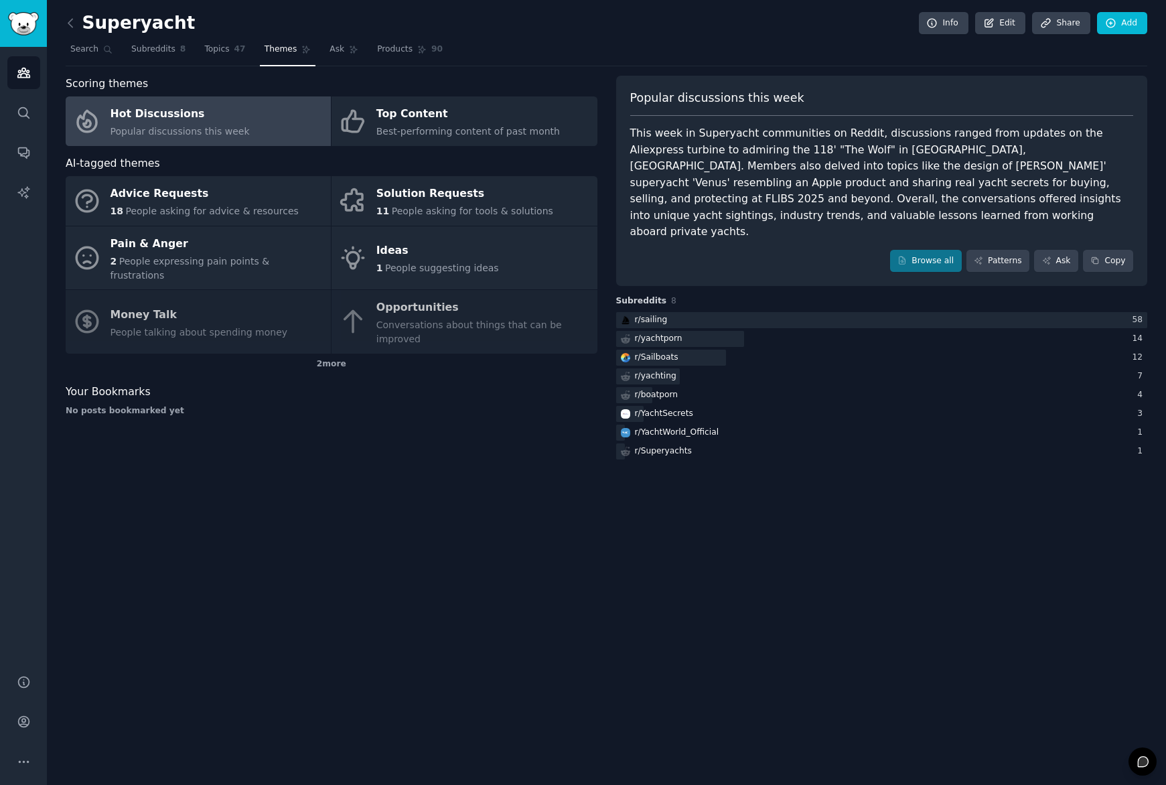
click at [465, 481] on div "Superyacht Info Edit Share Add Search Subreddits 8 Topics 47 Themes Ask Product…" at bounding box center [606, 392] width 1119 height 785
click at [17, 70] on icon "Sidebar" at bounding box center [24, 73] width 14 height 14
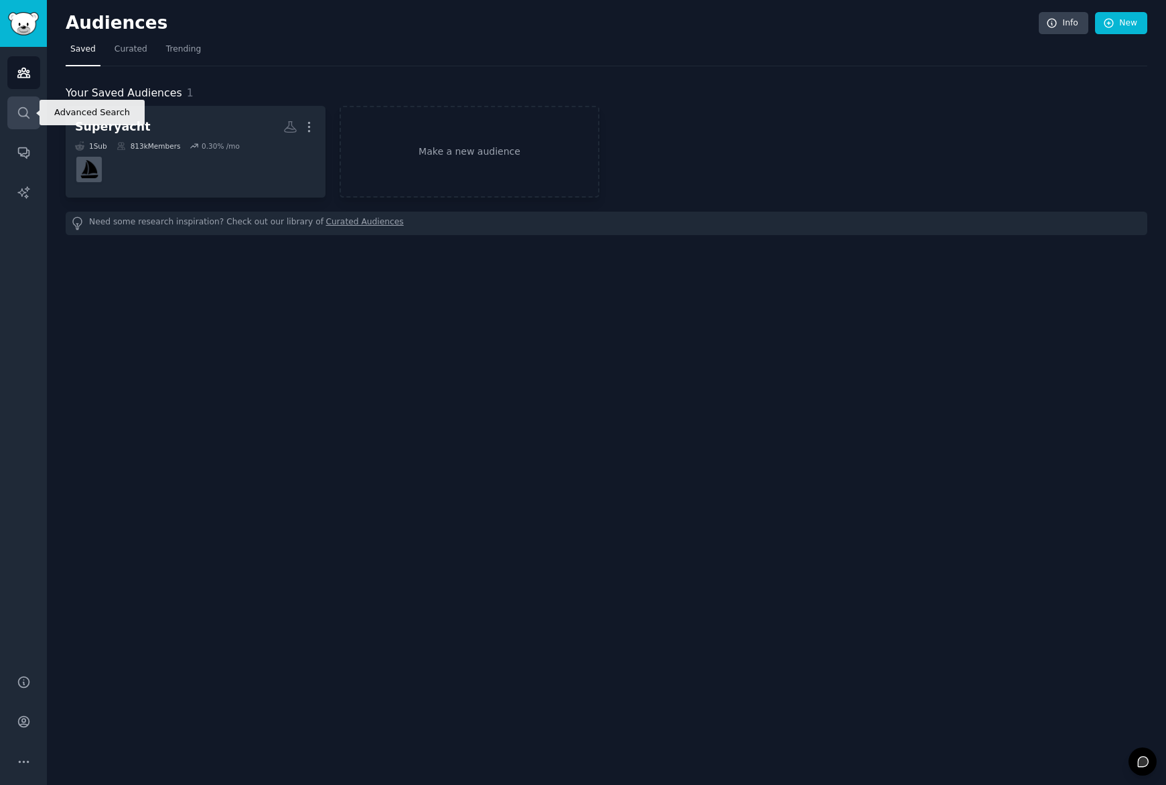
click at [17, 110] on icon "Sidebar" at bounding box center [24, 113] width 14 height 14
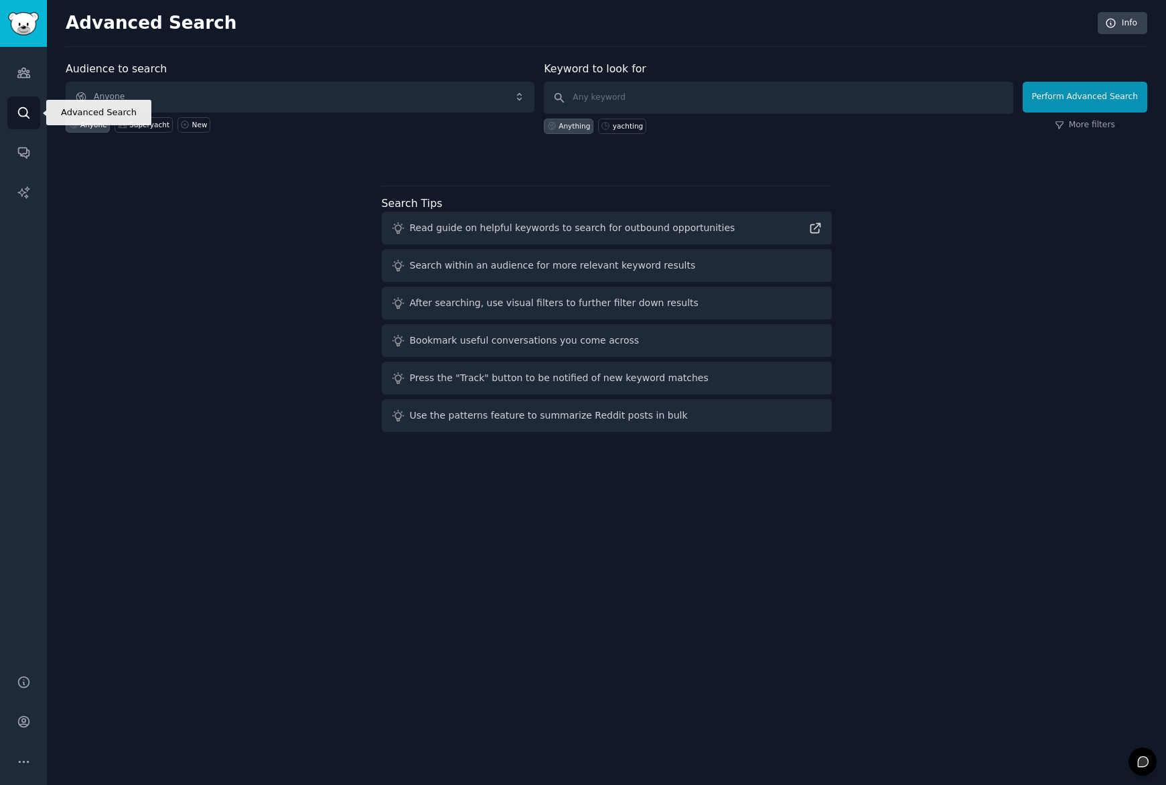
click at [22, 120] on link "Search" at bounding box center [23, 112] width 33 height 33
click at [22, 148] on icon "Sidebar" at bounding box center [23, 153] width 11 height 11
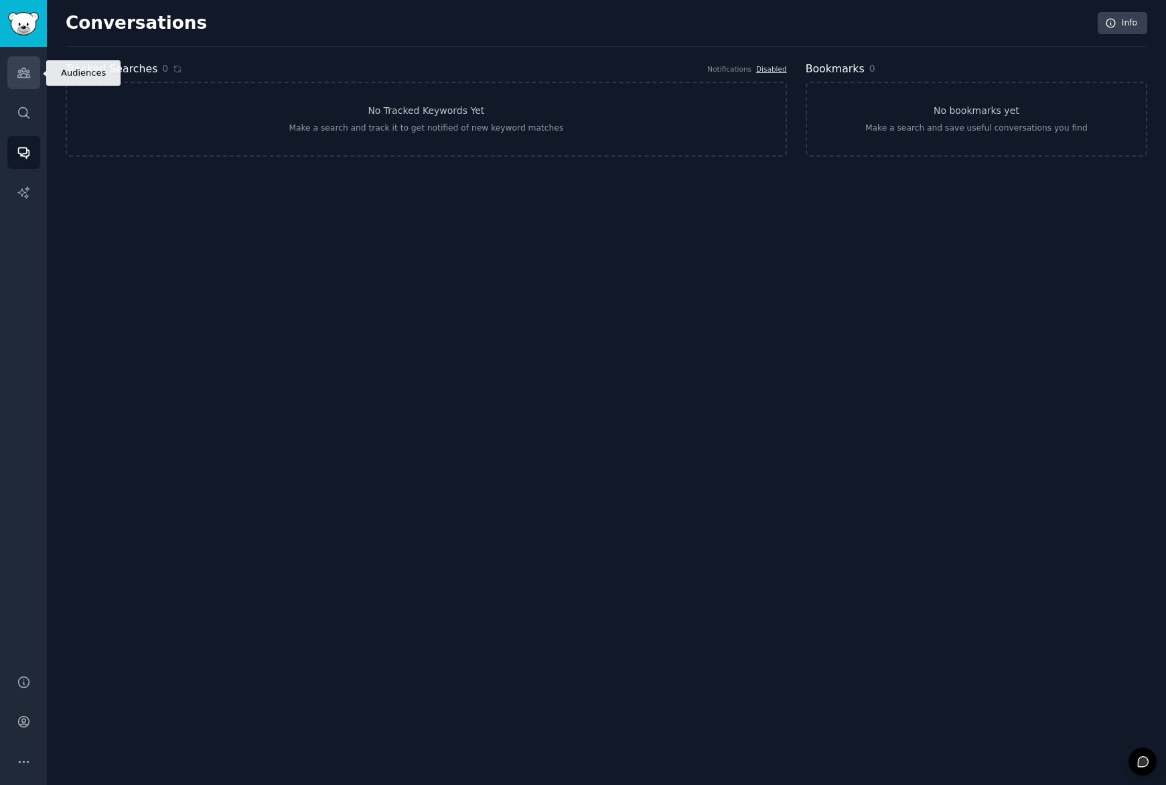
click at [27, 71] on icon "Sidebar" at bounding box center [24, 73] width 14 height 14
